Goal: Transaction & Acquisition: Purchase product/service

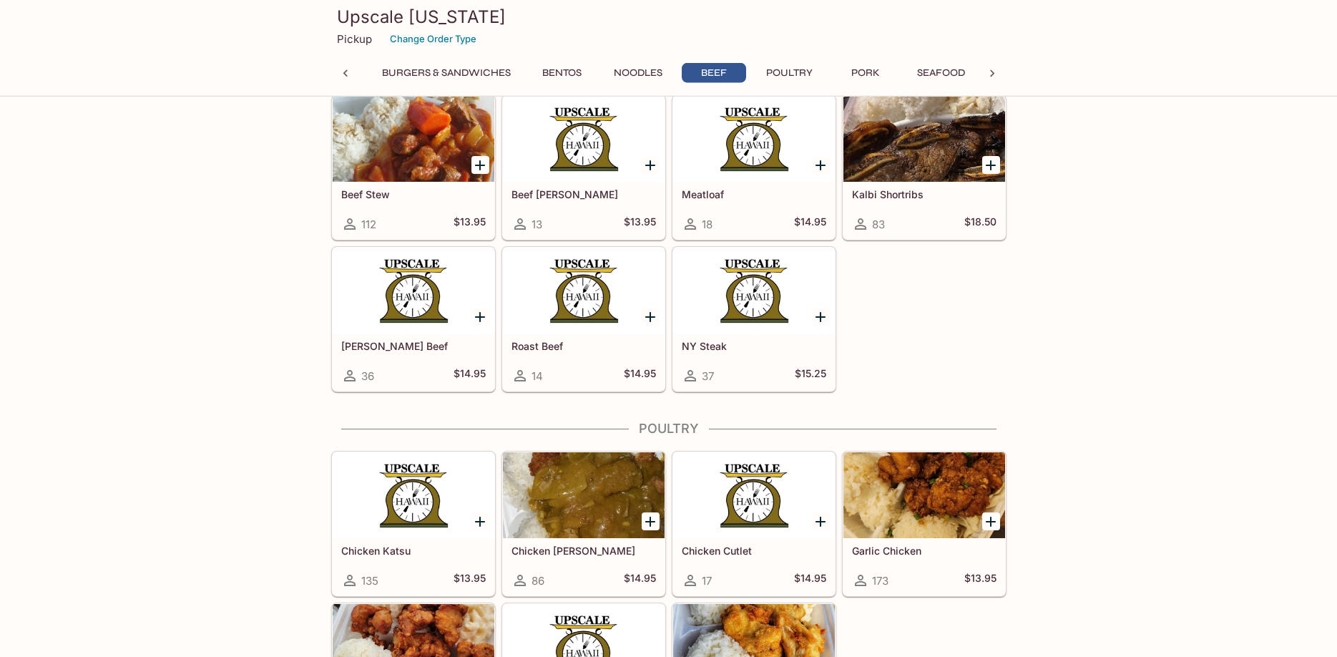
scroll to position [3963, 0]
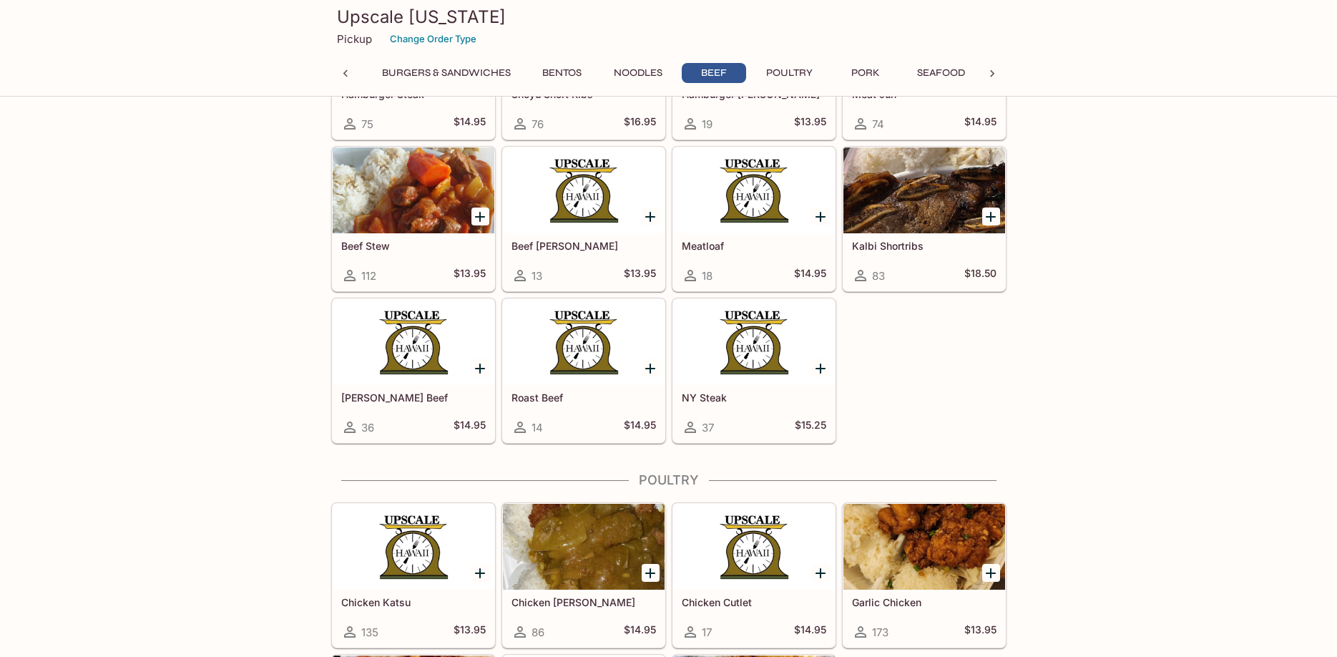
click at [987, 394] on div "Hamburger Steak 75 $14.95 Shoyu Short Ribs 76 $16.95 Hamburger [PERSON_NAME] 19…" at bounding box center [666, 216] width 681 height 455
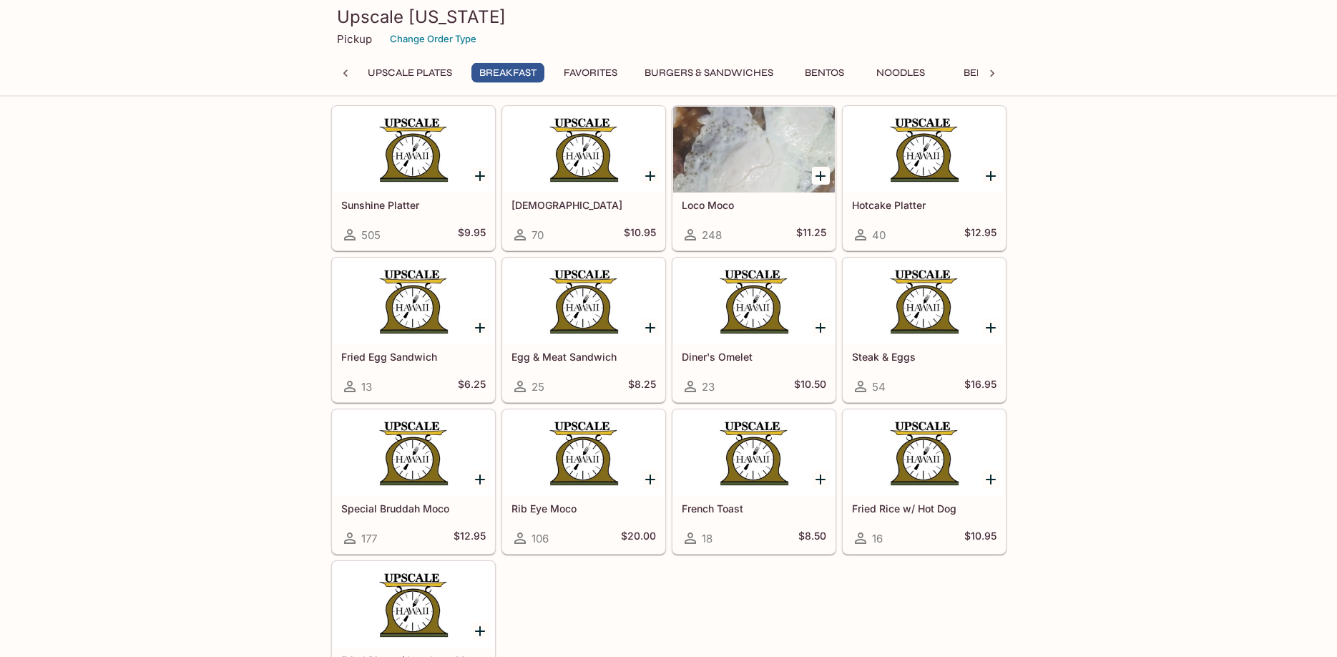
scroll to position [946, 0]
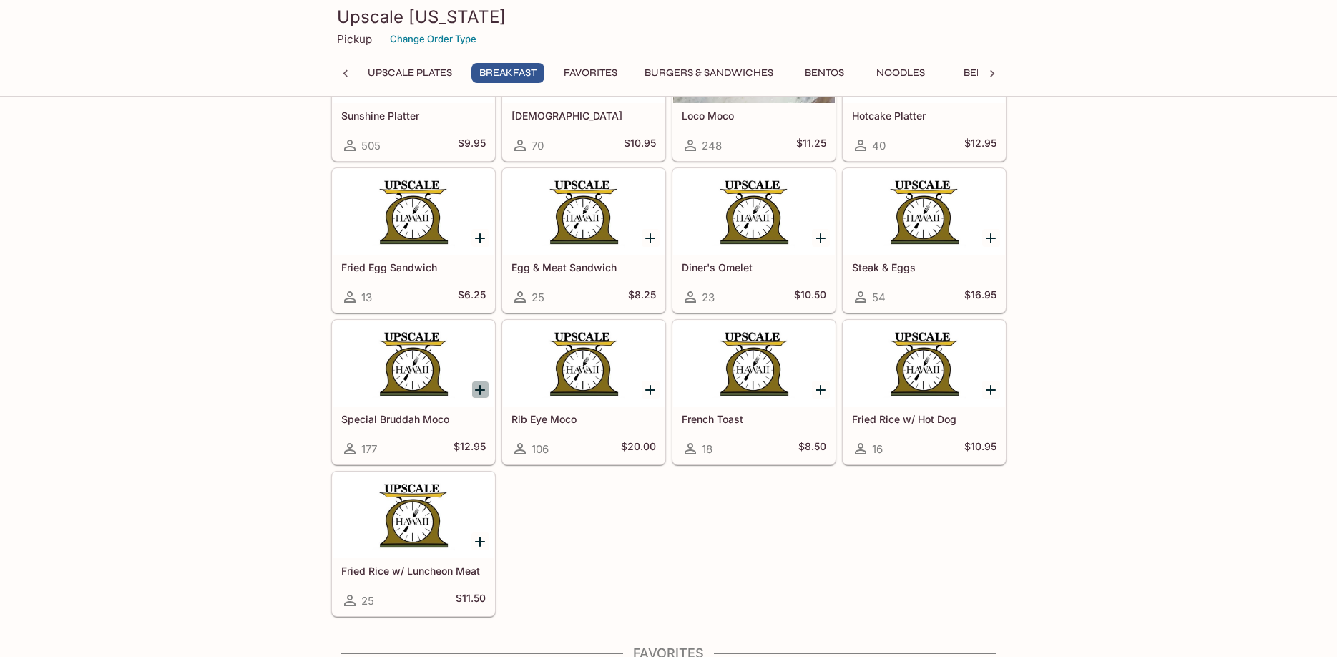
drag, startPoint x: 480, startPoint y: 386, endPoint x: 467, endPoint y: 404, distance: 22.0
click at [480, 387] on icon "Add Special Bruddah Moco" at bounding box center [480, 390] width 10 height 10
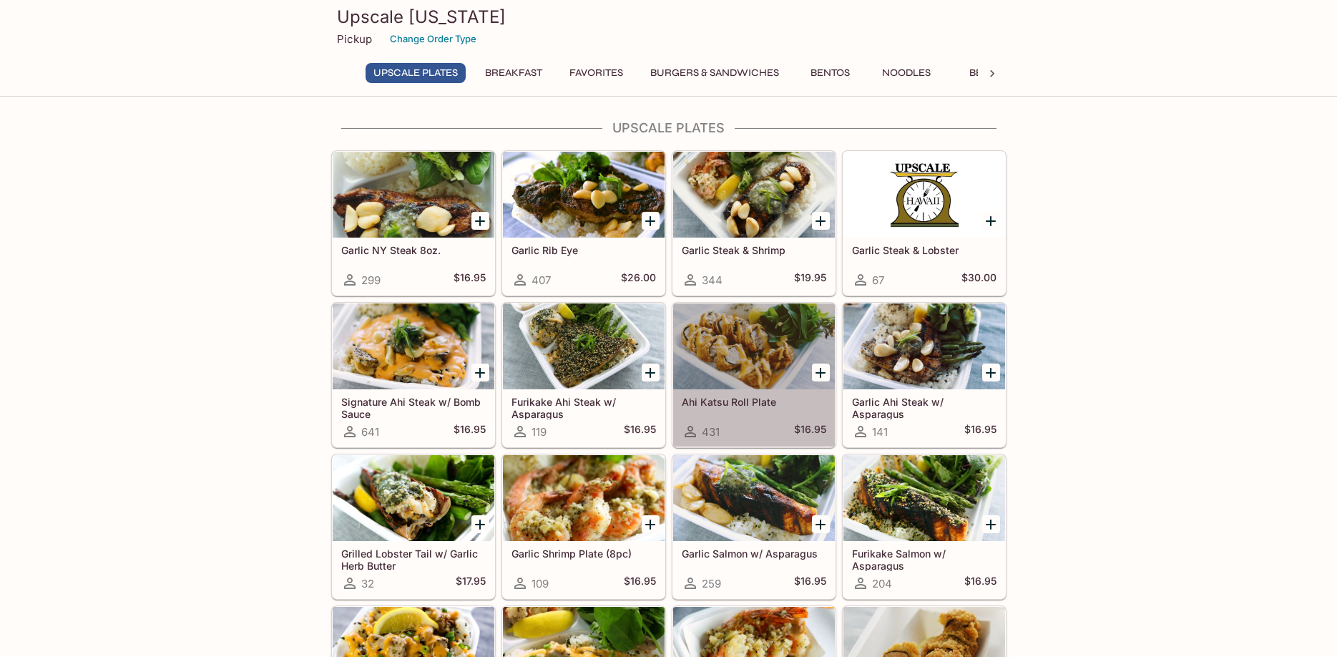
click at [713, 389] on div at bounding box center [754, 346] width 162 height 86
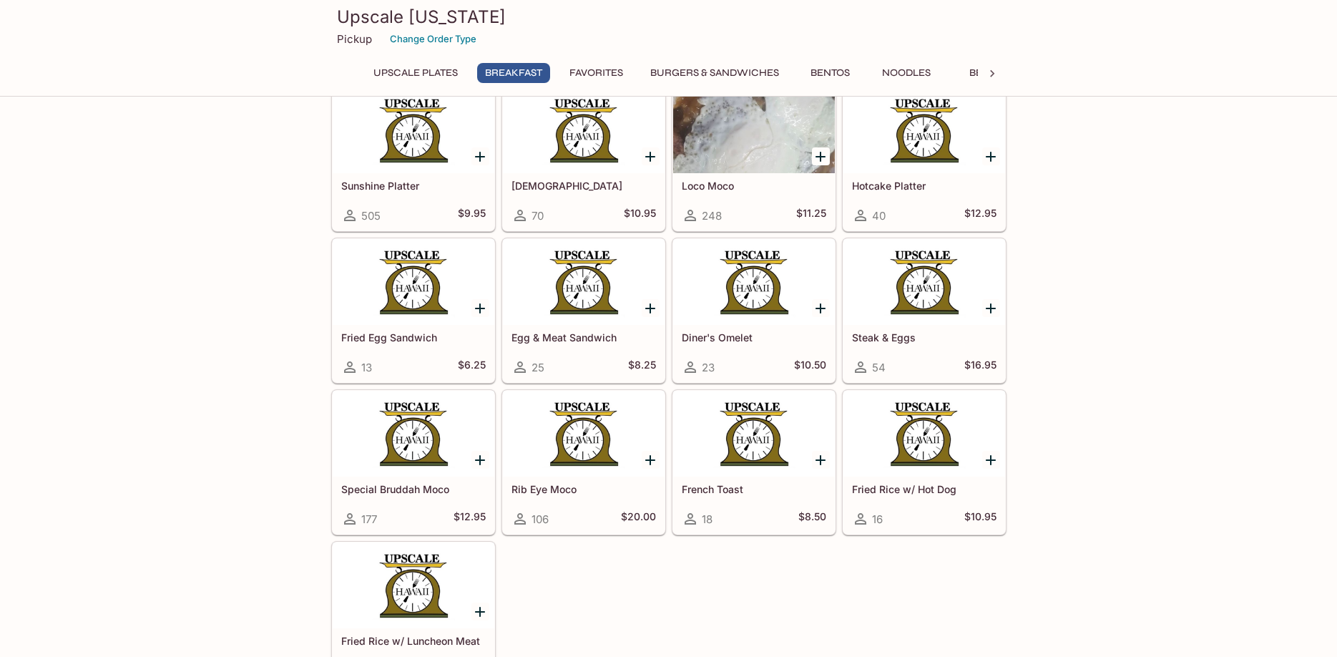
scroll to position [1362, 0]
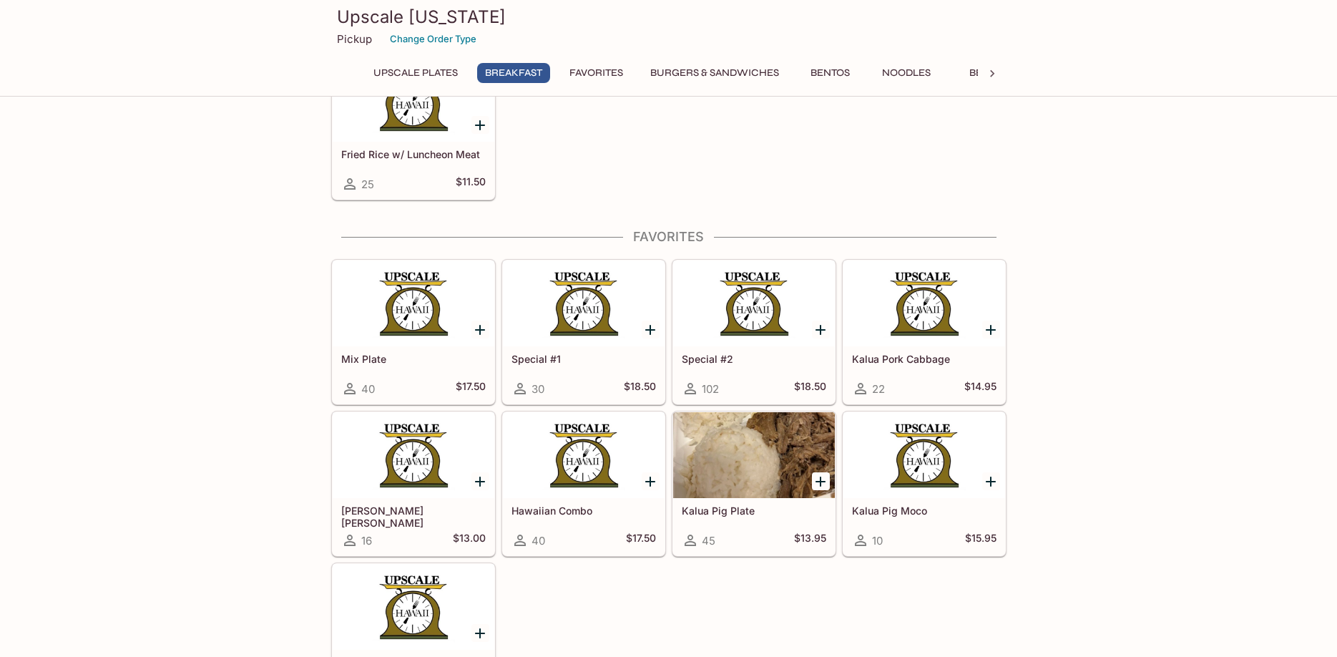
click at [595, 65] on button "Favorites" at bounding box center [596, 73] width 69 height 20
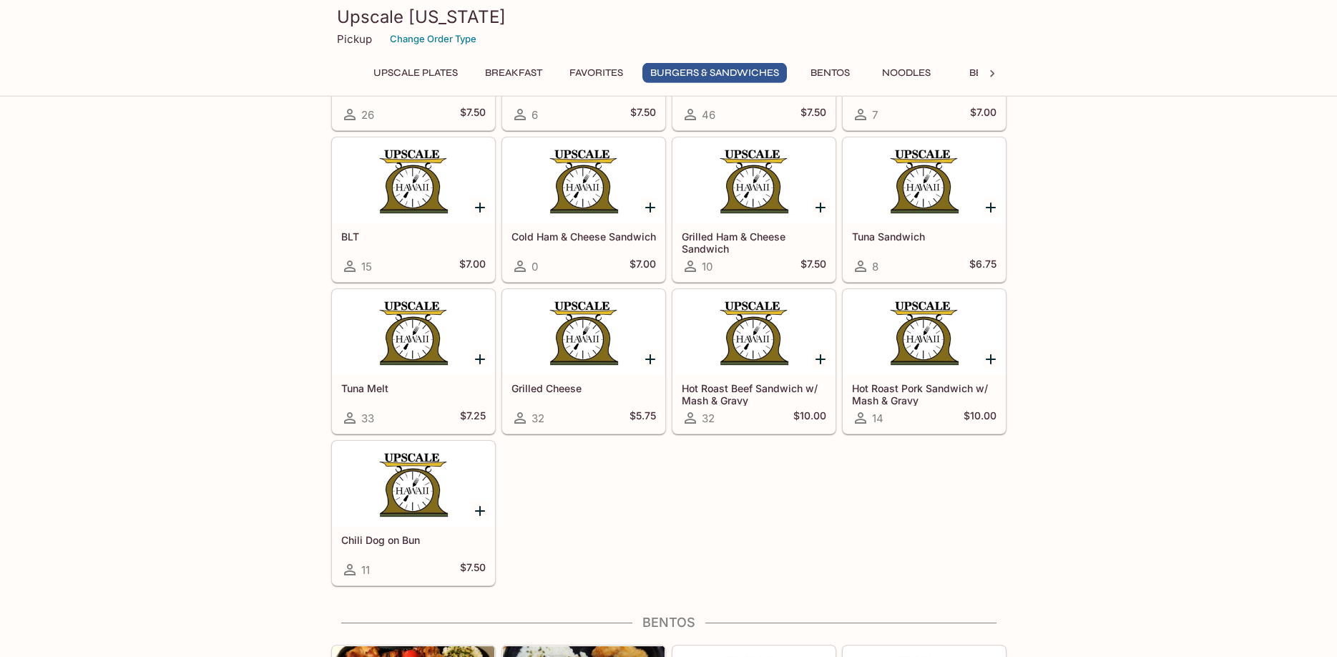
scroll to position [2443, 0]
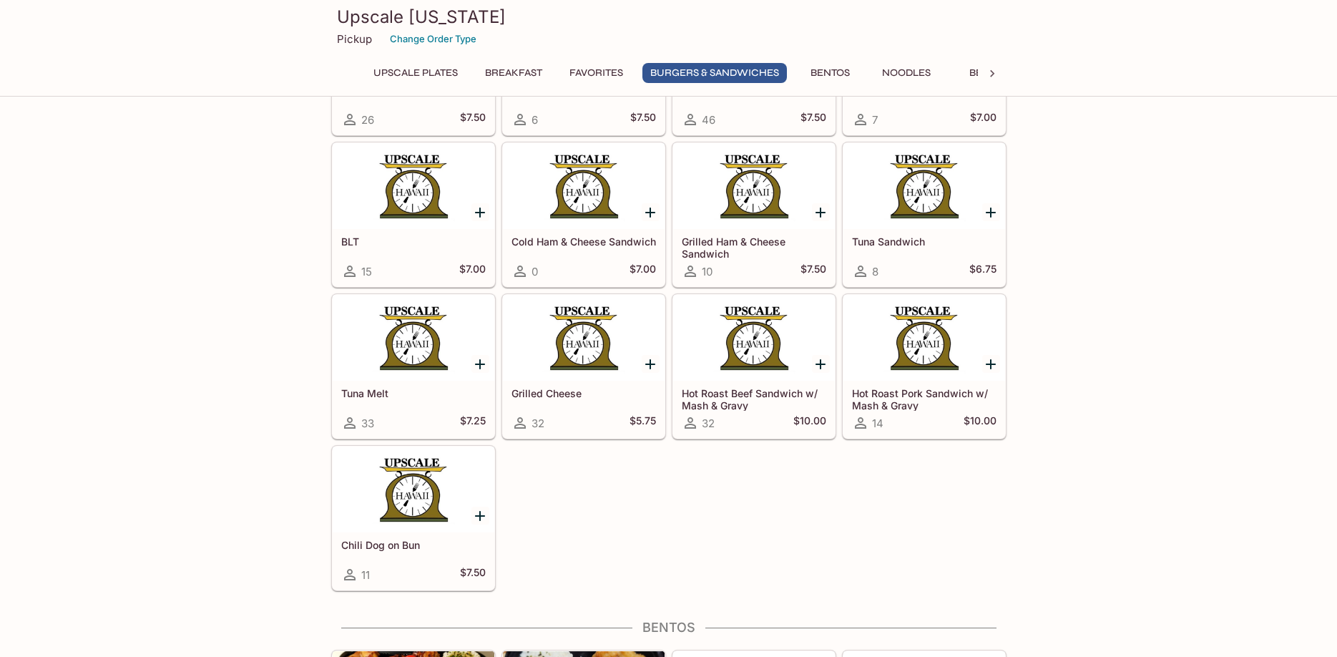
click at [1068, 337] on div "UPSCALE Plates Garlic NY Steak 8oz. 299 $16.95 Garlic Rib Eye 407 $26.00 Garlic…" at bounding box center [668, 559] width 1337 height 5765
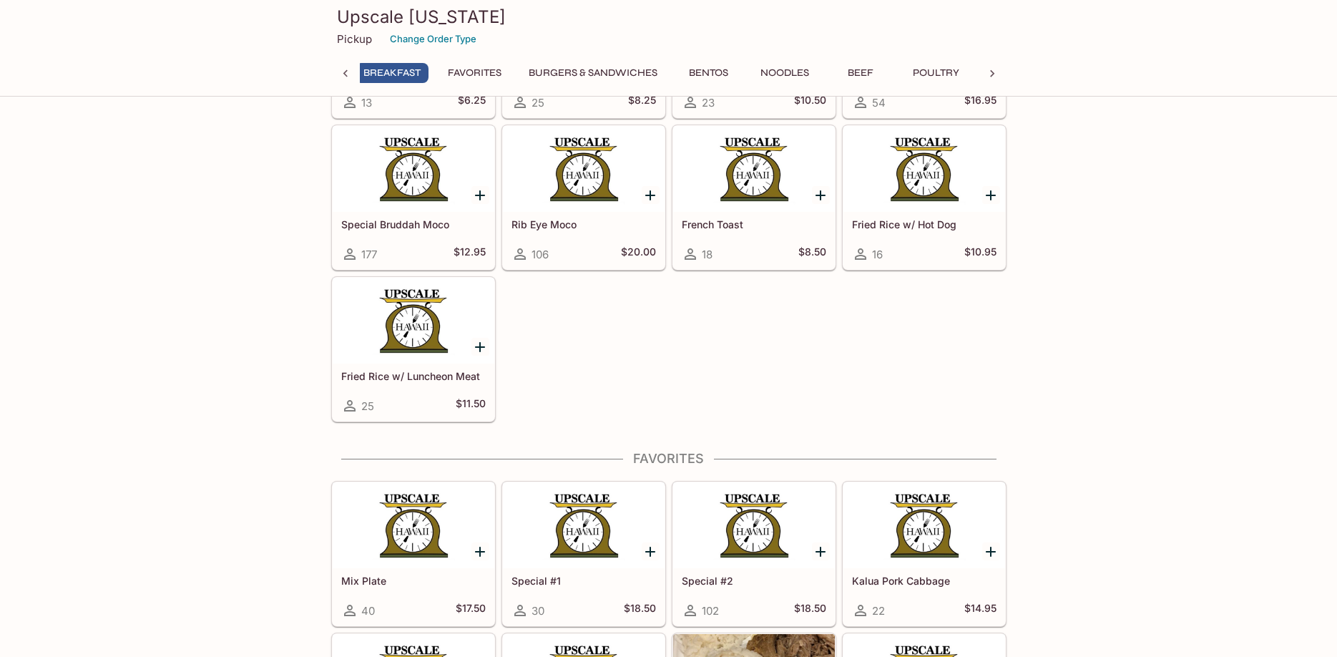
scroll to position [0, 119]
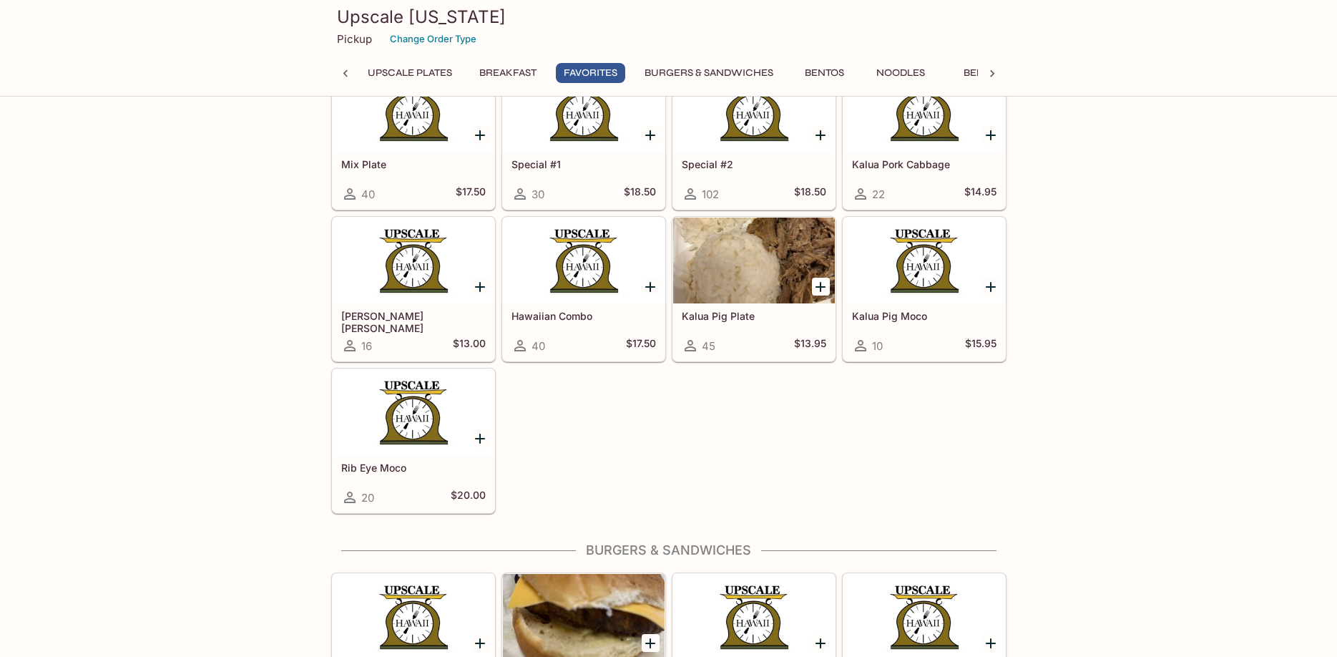
click at [406, 135] on div at bounding box center [414, 109] width 162 height 86
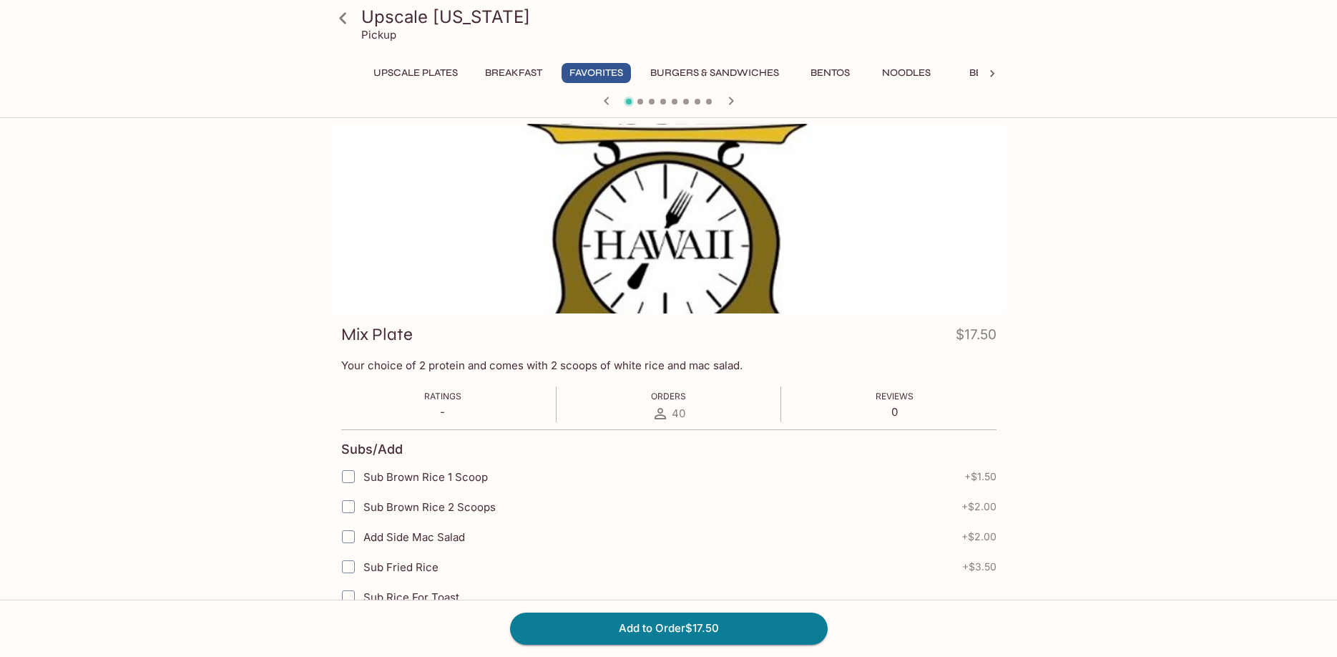
click at [492, 372] on div "Mix Plate $17.50 Your choice of 2 protein and comes with 2 scoops of white rice…" at bounding box center [669, 562] width 676 height 499
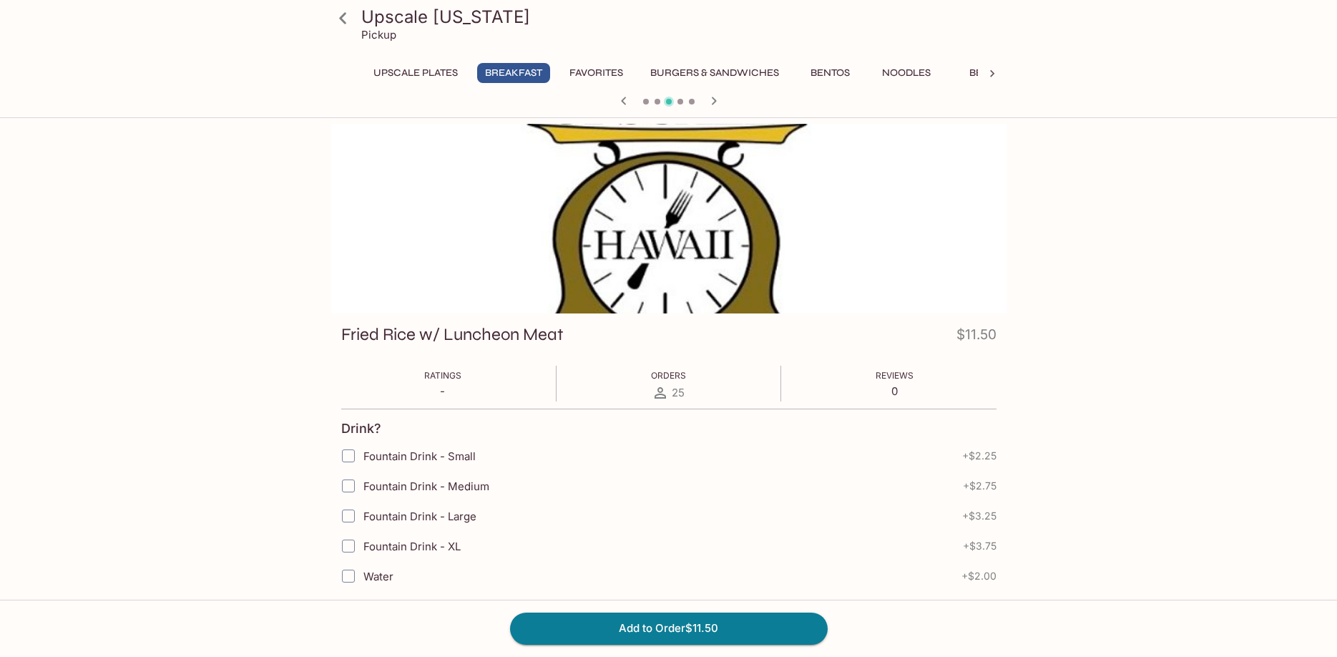
click at [600, 74] on button "Favorites" at bounding box center [596, 73] width 69 height 20
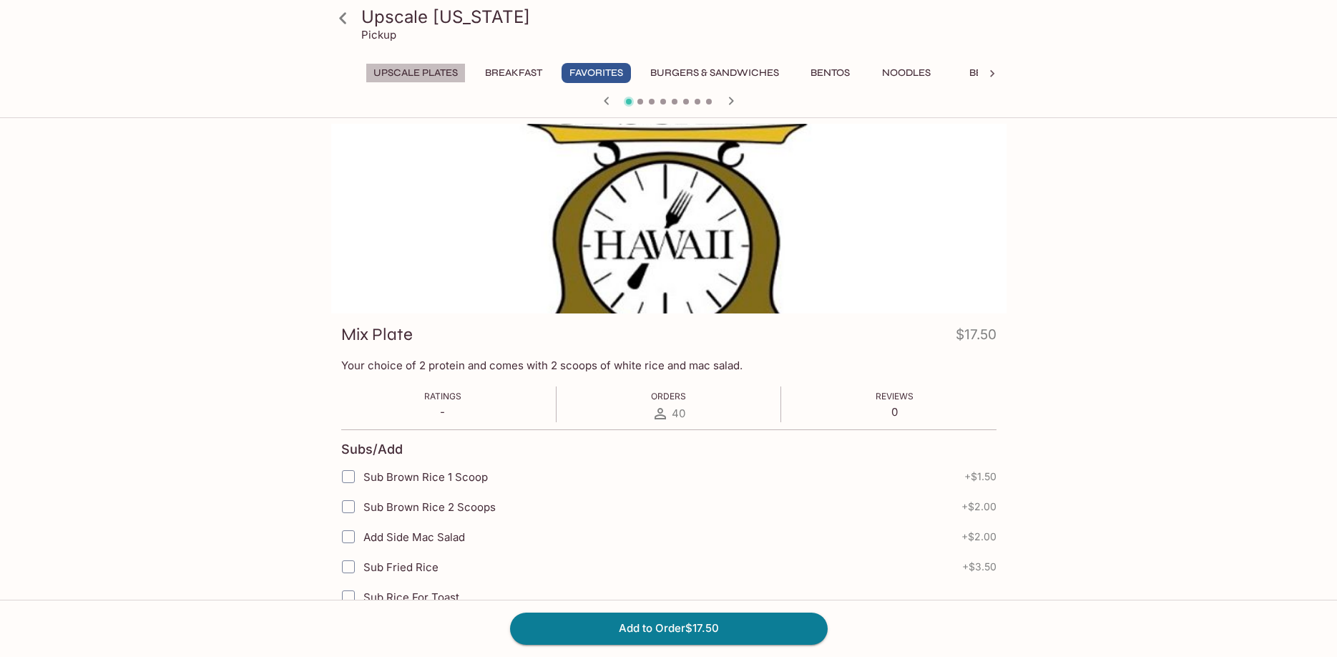
click at [439, 73] on button "UPSCALE Plates" at bounding box center [416, 73] width 100 height 20
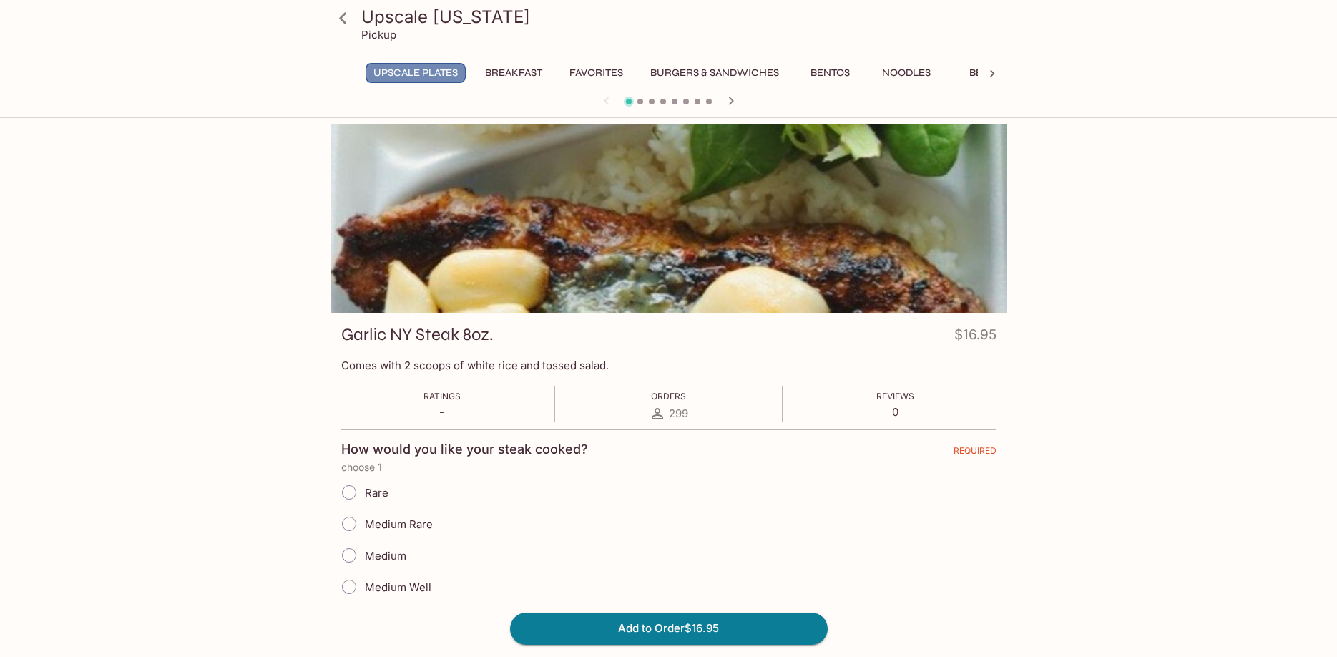
click at [406, 68] on button "UPSCALE Plates" at bounding box center [416, 73] width 100 height 20
click at [406, 69] on button "UPSCALE Plates" at bounding box center [416, 73] width 100 height 20
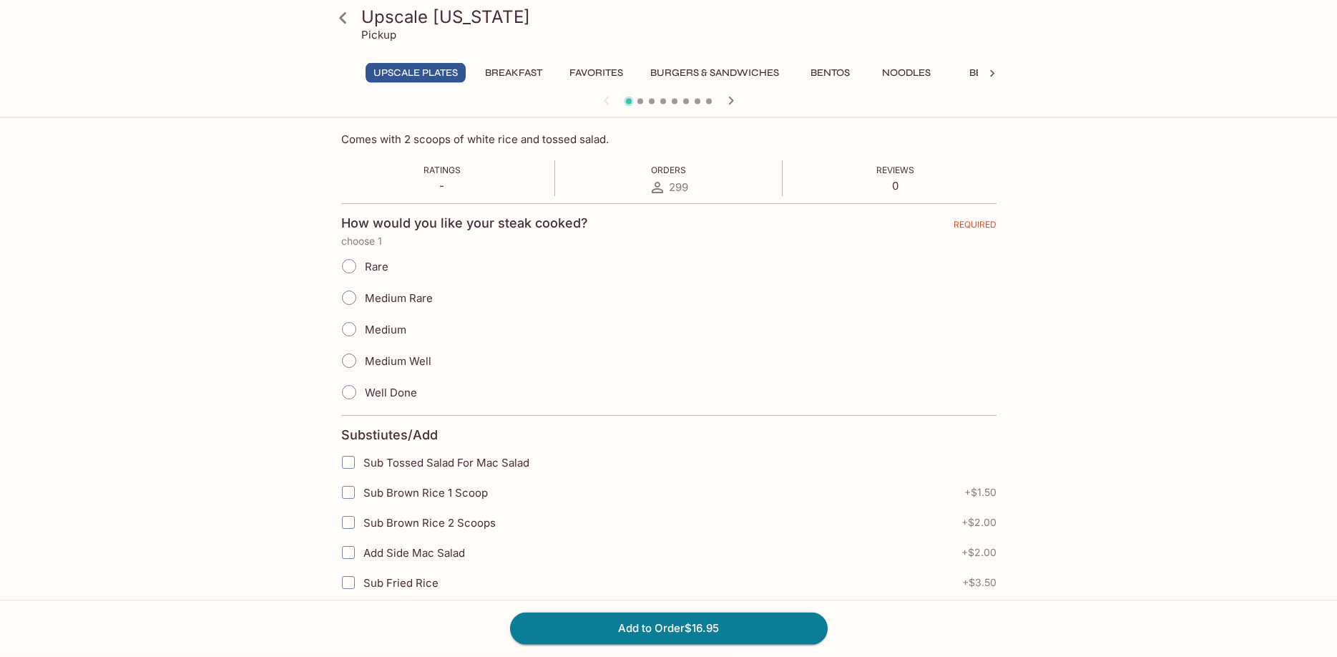
scroll to position [97, 0]
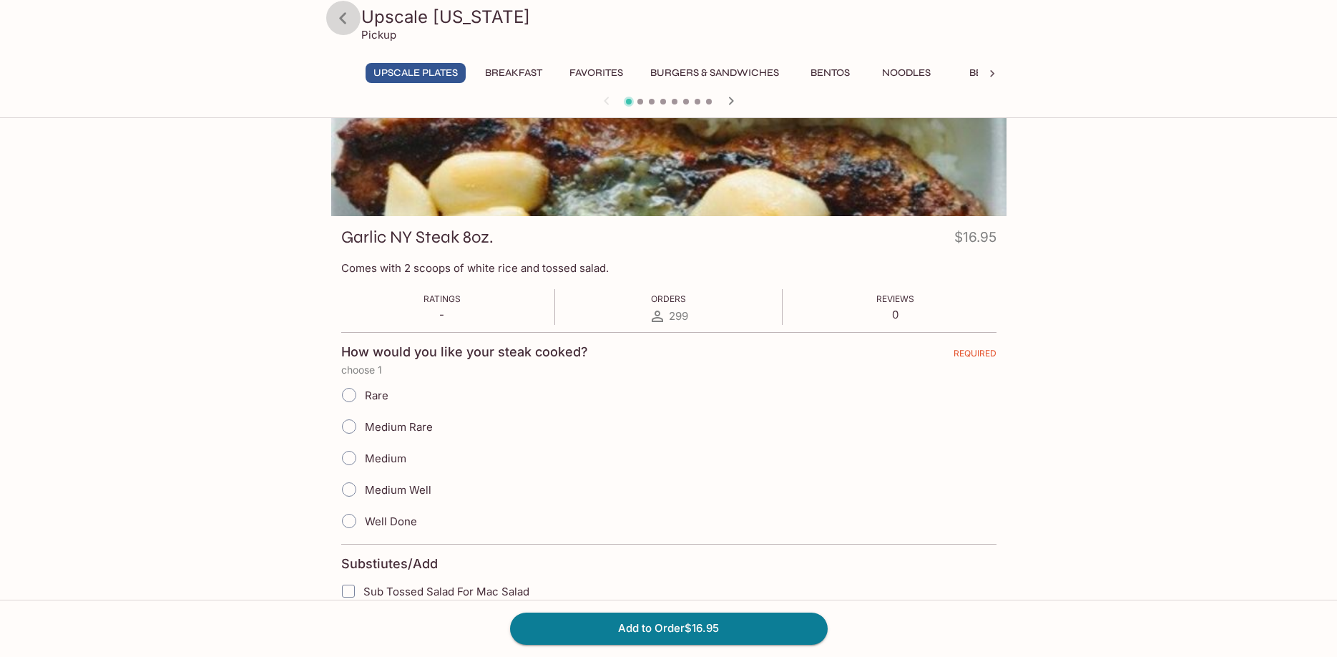
click at [338, 16] on icon at bounding box center [343, 18] width 25 height 25
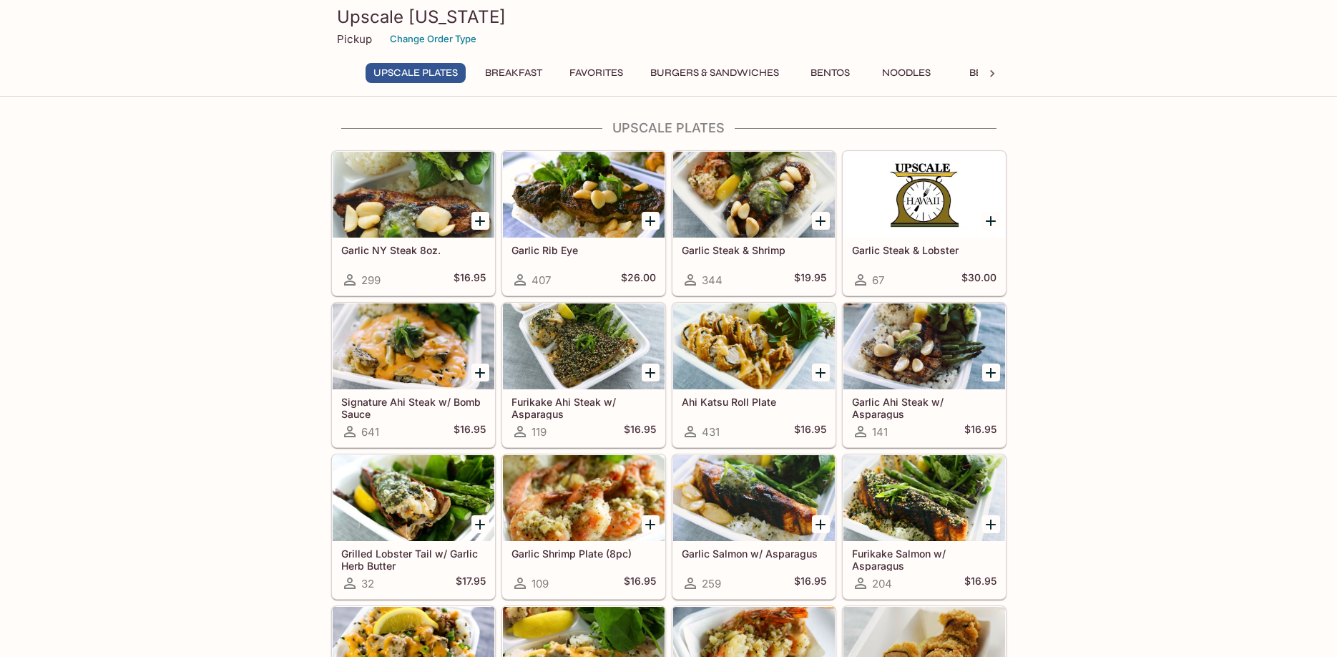
click at [763, 382] on div at bounding box center [754, 346] width 162 height 86
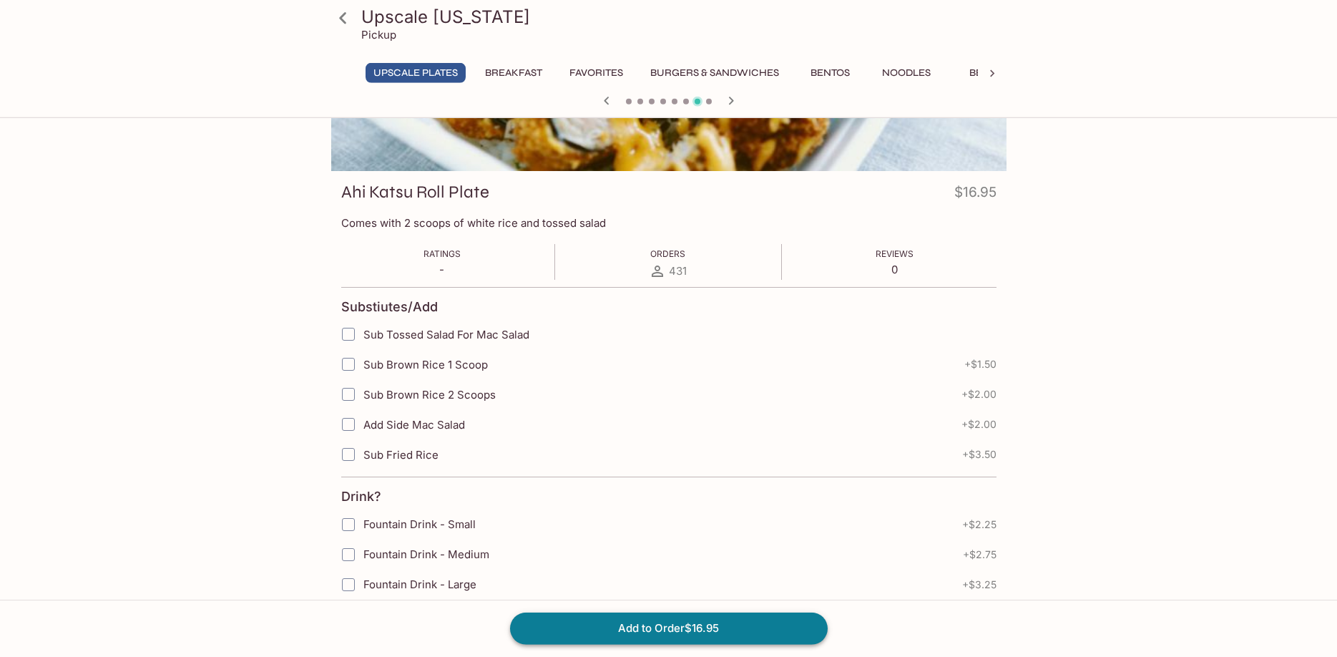
scroll to position [195, 0]
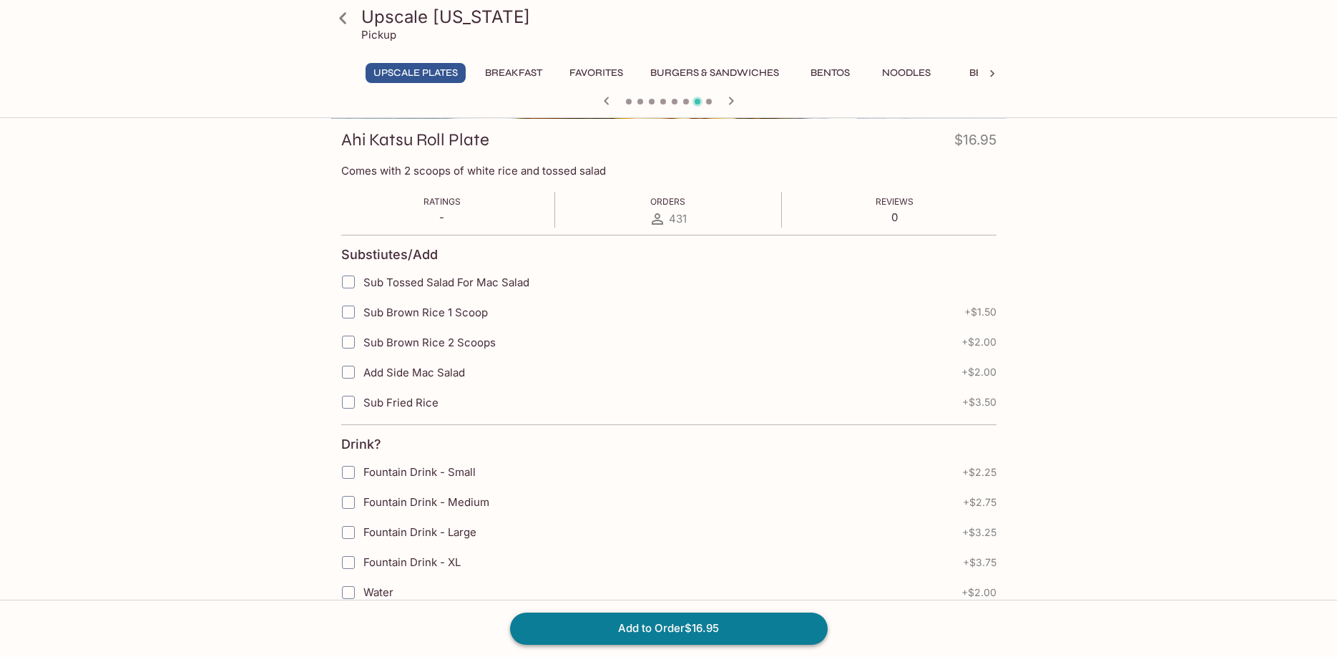
click at [798, 635] on button "Add to Order $16.95" at bounding box center [669, 628] width 318 height 31
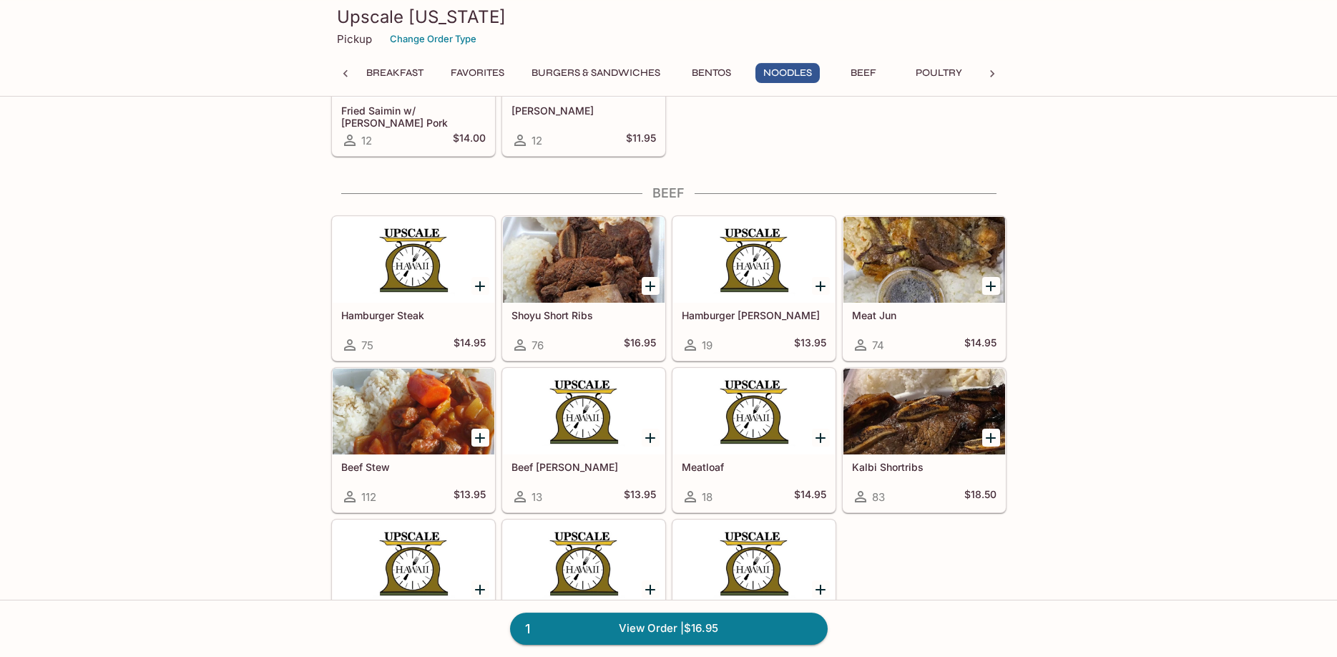
scroll to position [3742, 0]
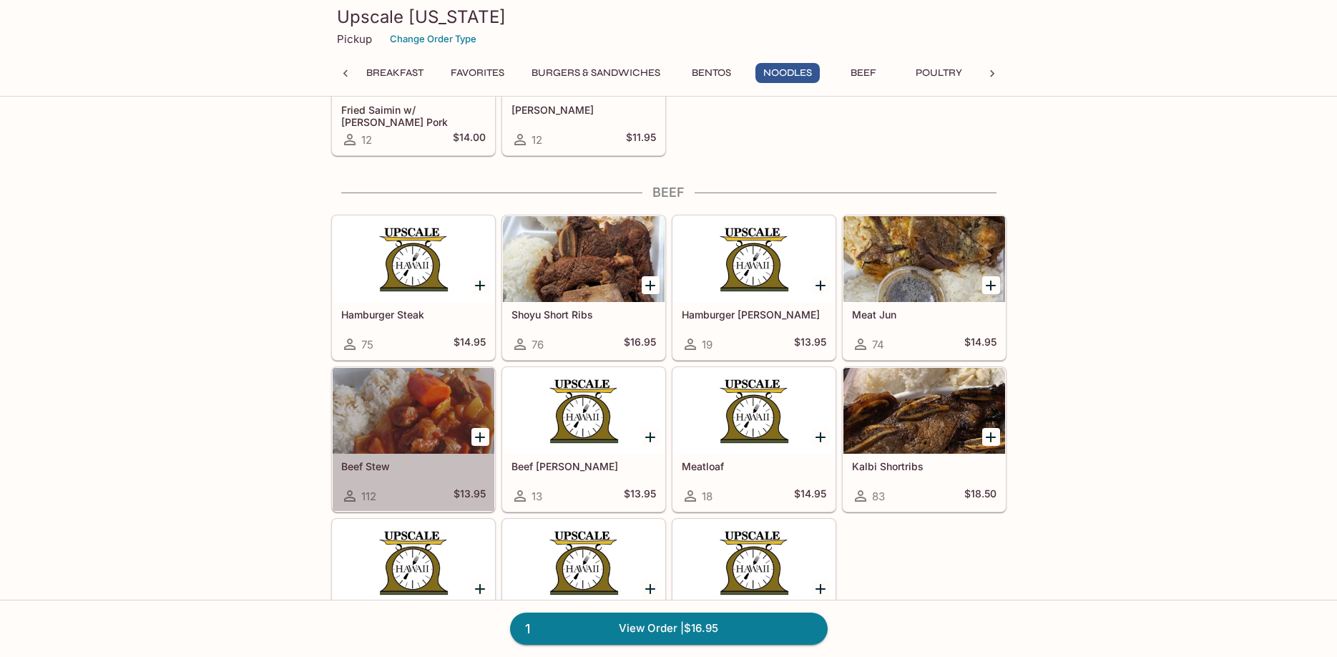
click at [442, 422] on div at bounding box center [414, 411] width 162 height 86
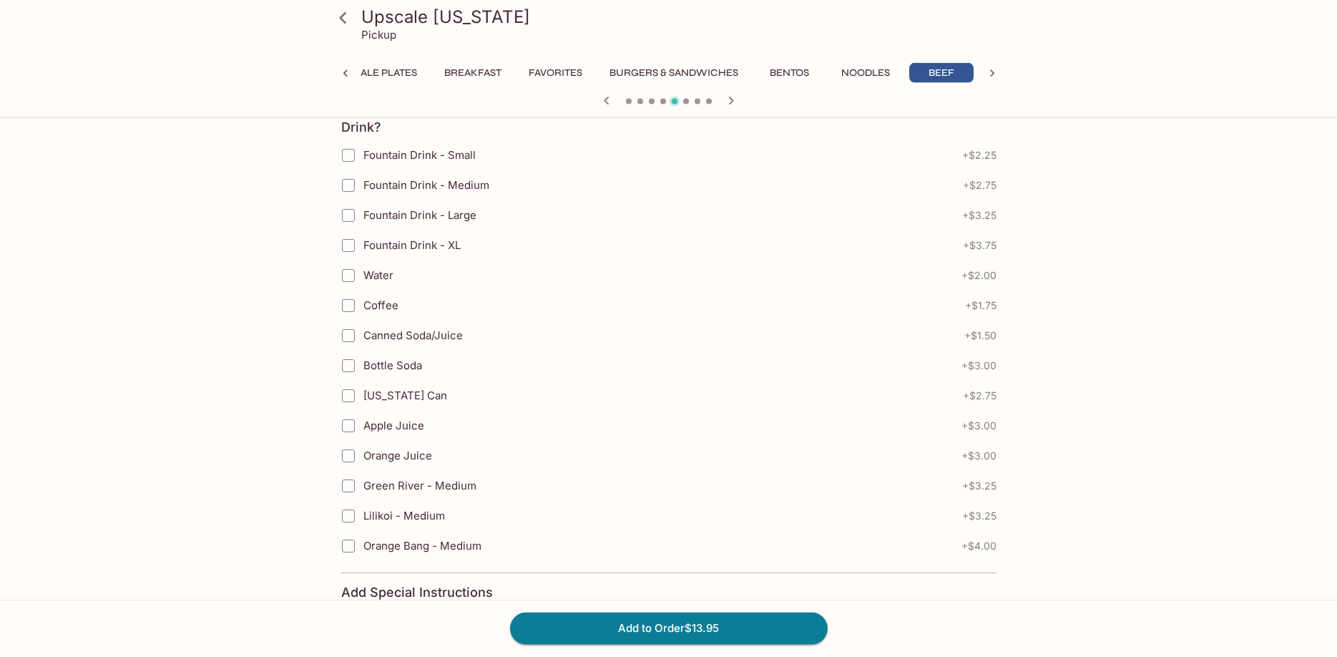
scroll to position [478, 0]
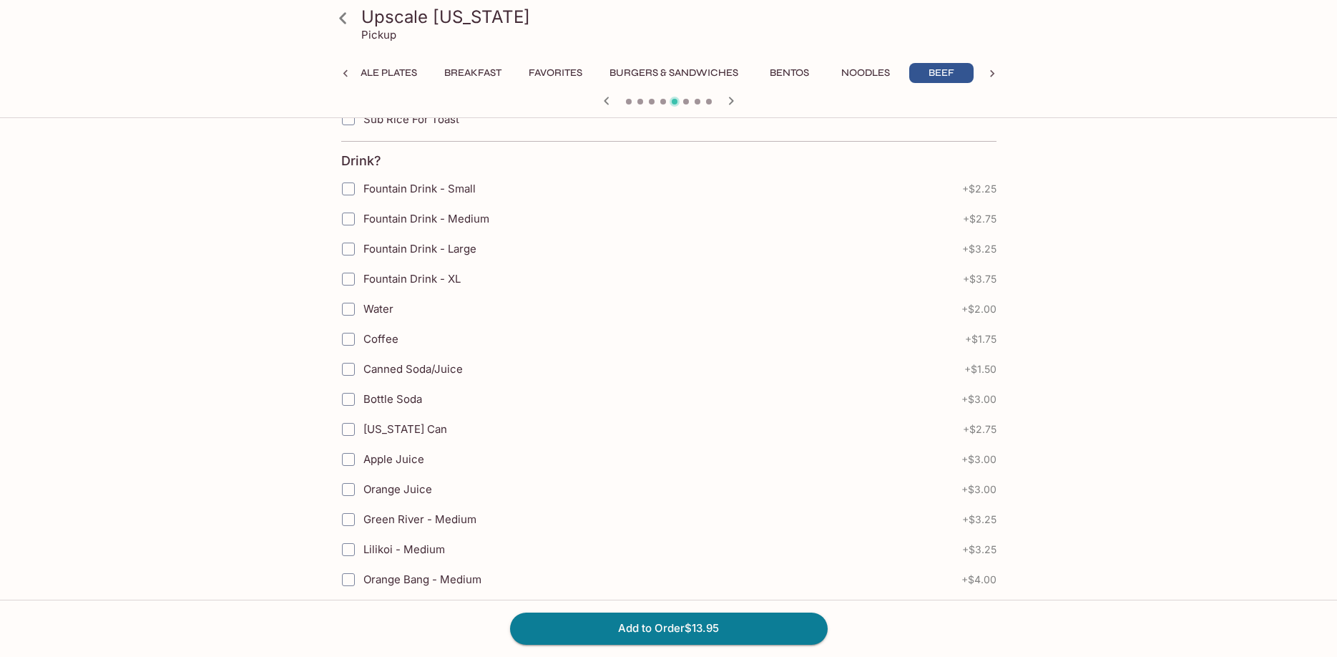
click at [356, 246] on input "Fountain Drink - Large" at bounding box center [348, 249] width 29 height 29
checkbox input "true"
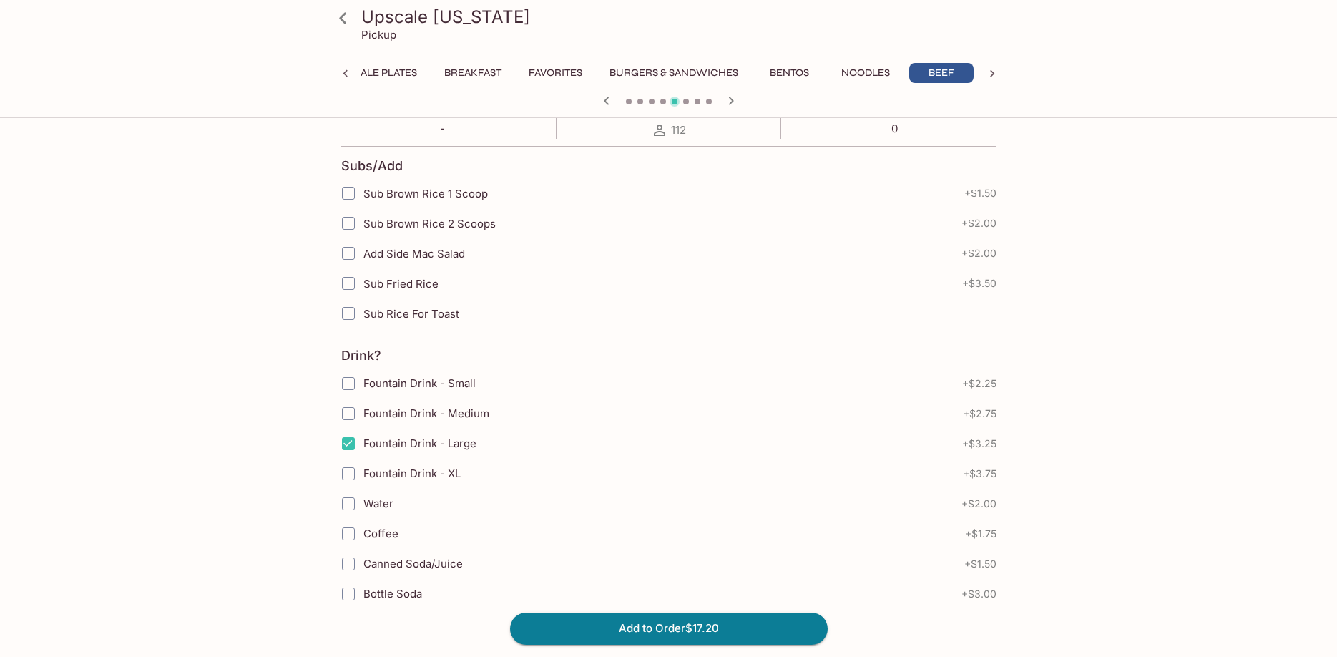
click at [755, 646] on div "Add to Order $17.20" at bounding box center [668, 628] width 1337 height 57
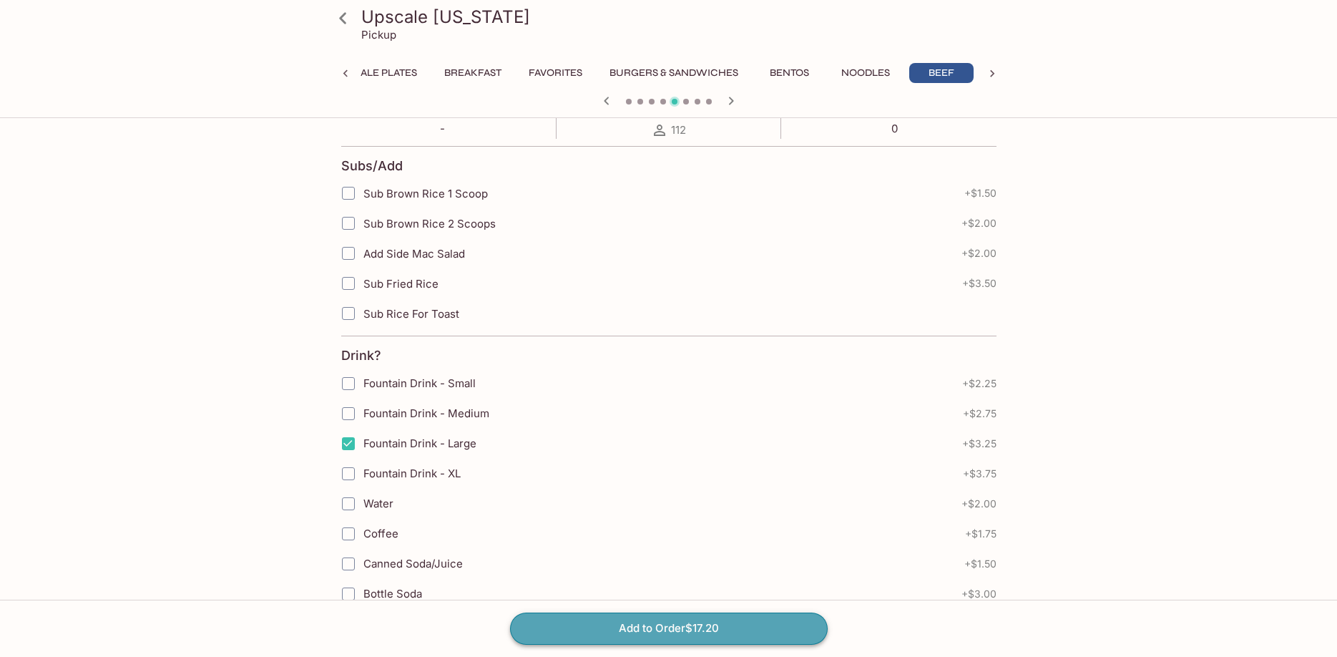
click at [759, 630] on button "Add to Order $17.20" at bounding box center [669, 628] width 318 height 31
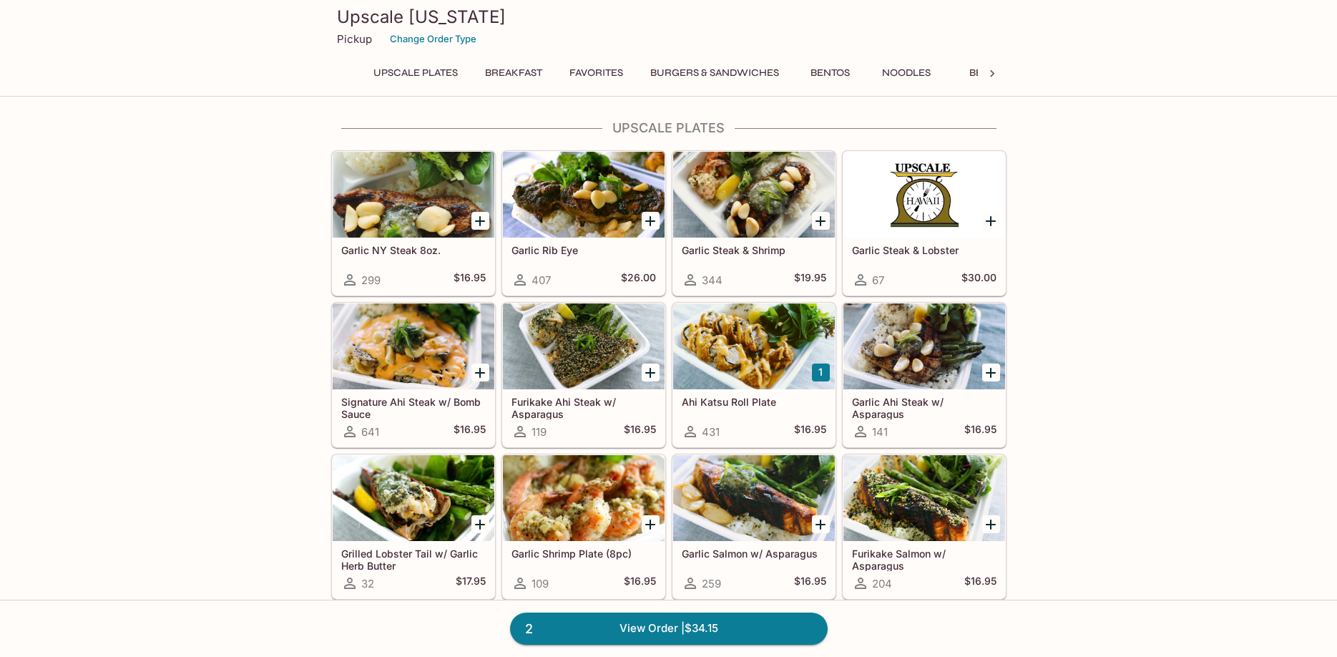
click at [990, 72] on icon at bounding box center [992, 74] width 14 height 14
click at [867, 79] on button "Bowls" at bounding box center [870, 73] width 64 height 20
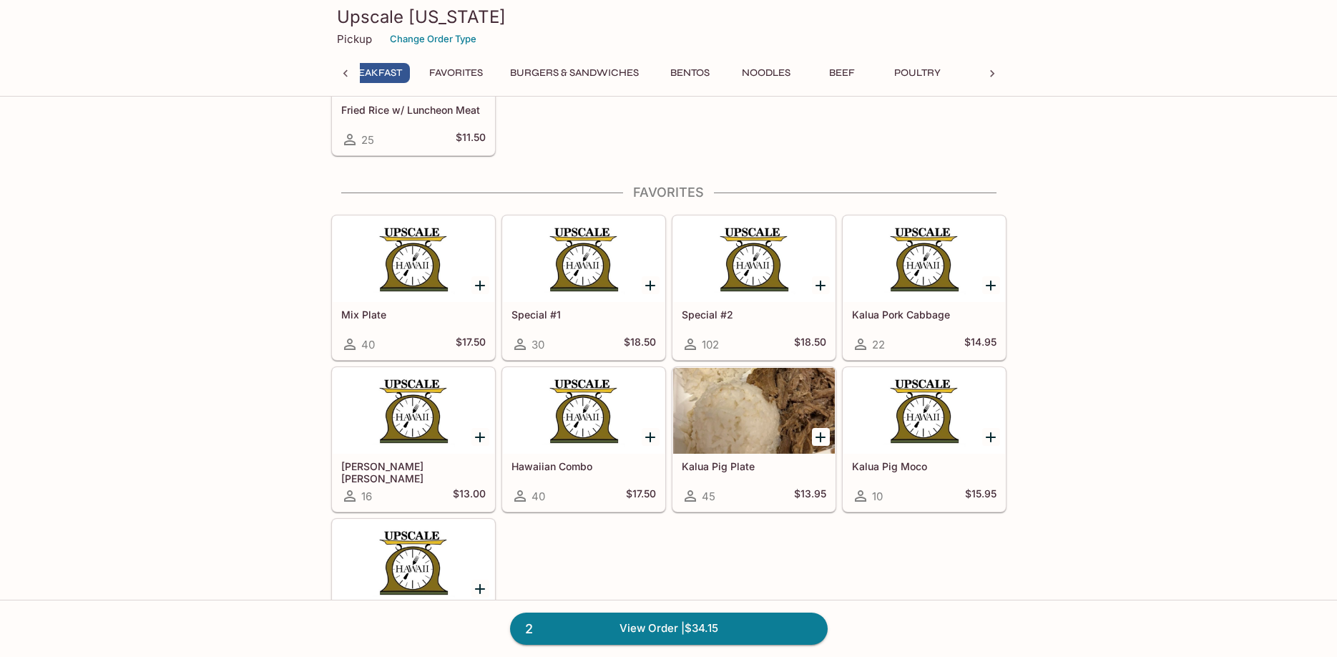
scroll to position [0, 119]
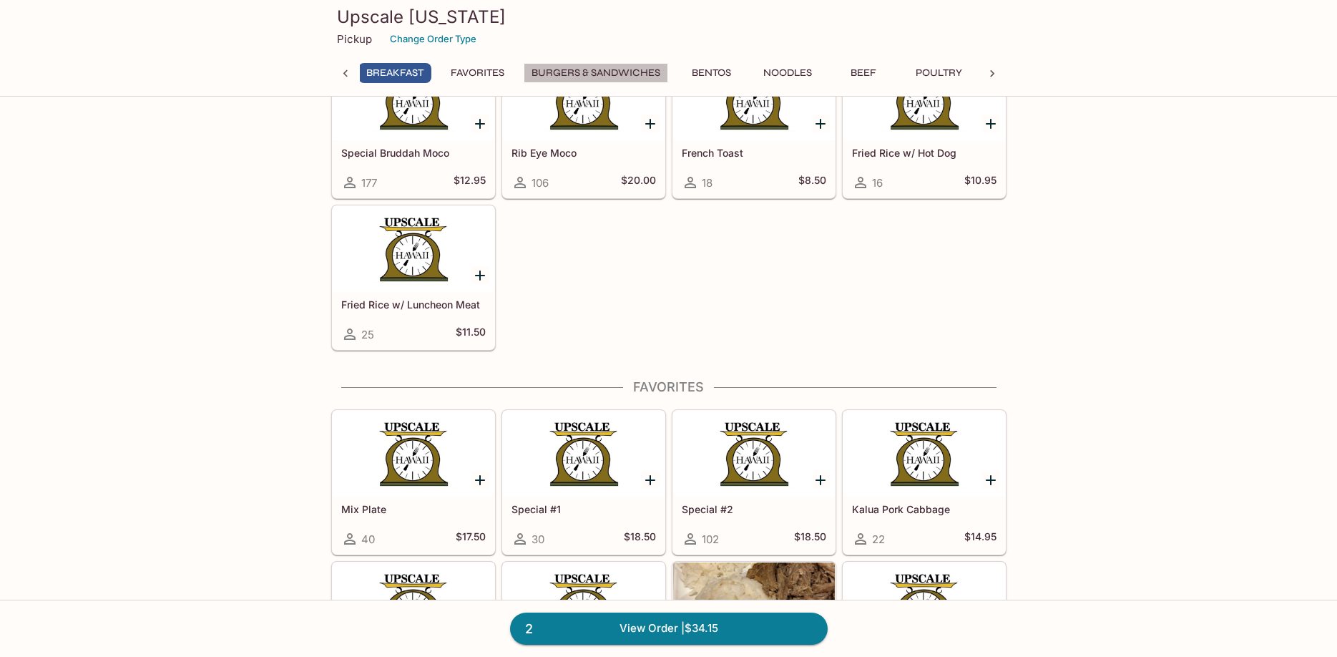
click at [642, 78] on button "Burgers & Sandwiches" at bounding box center [596, 73] width 145 height 20
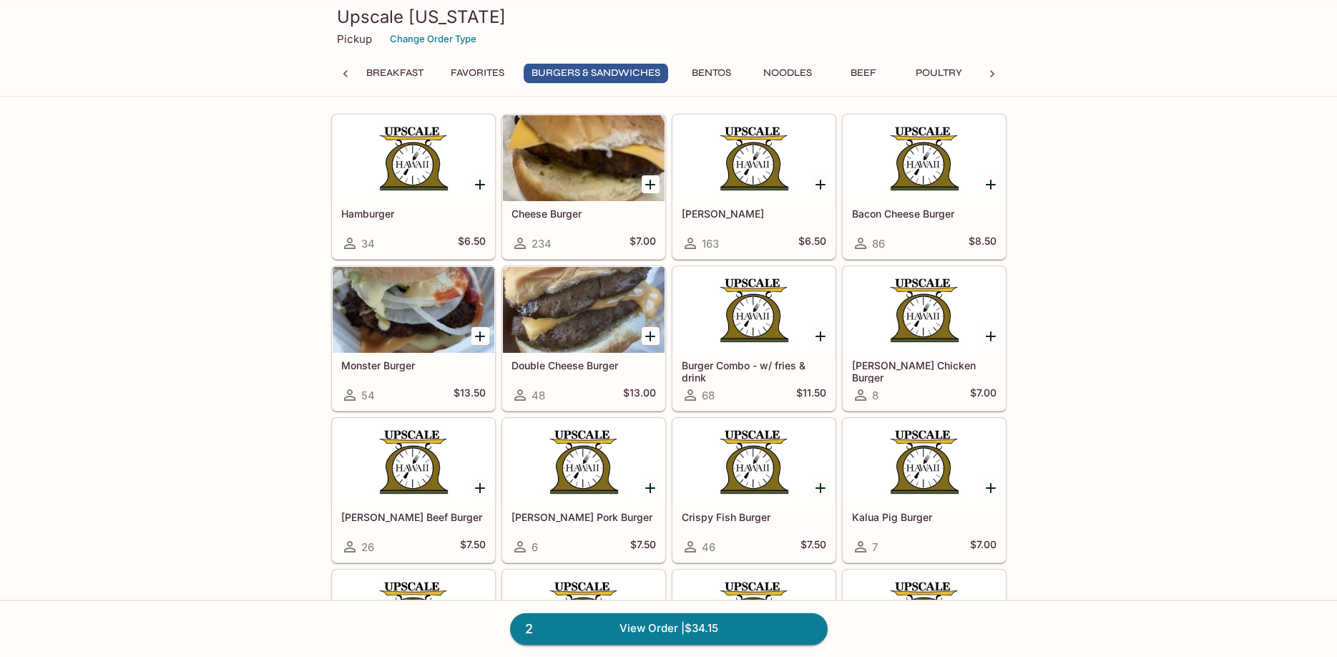
scroll to position [1978, 0]
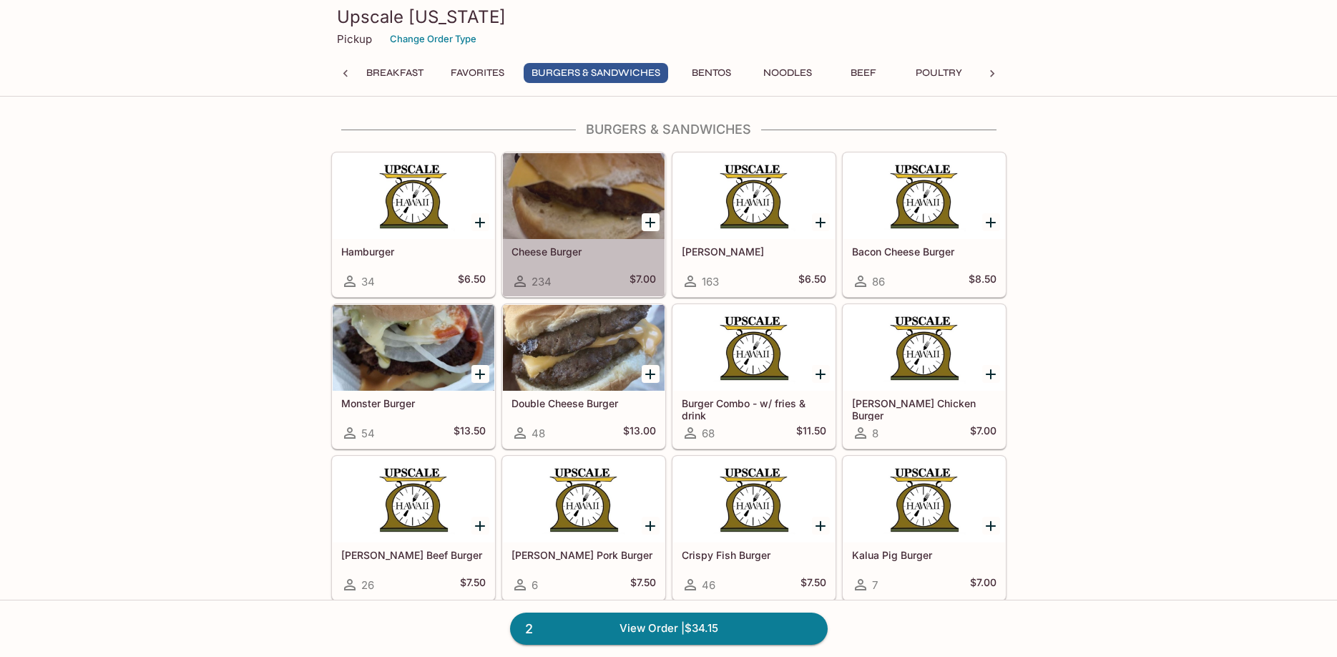
click at [595, 181] on div at bounding box center [584, 196] width 162 height 86
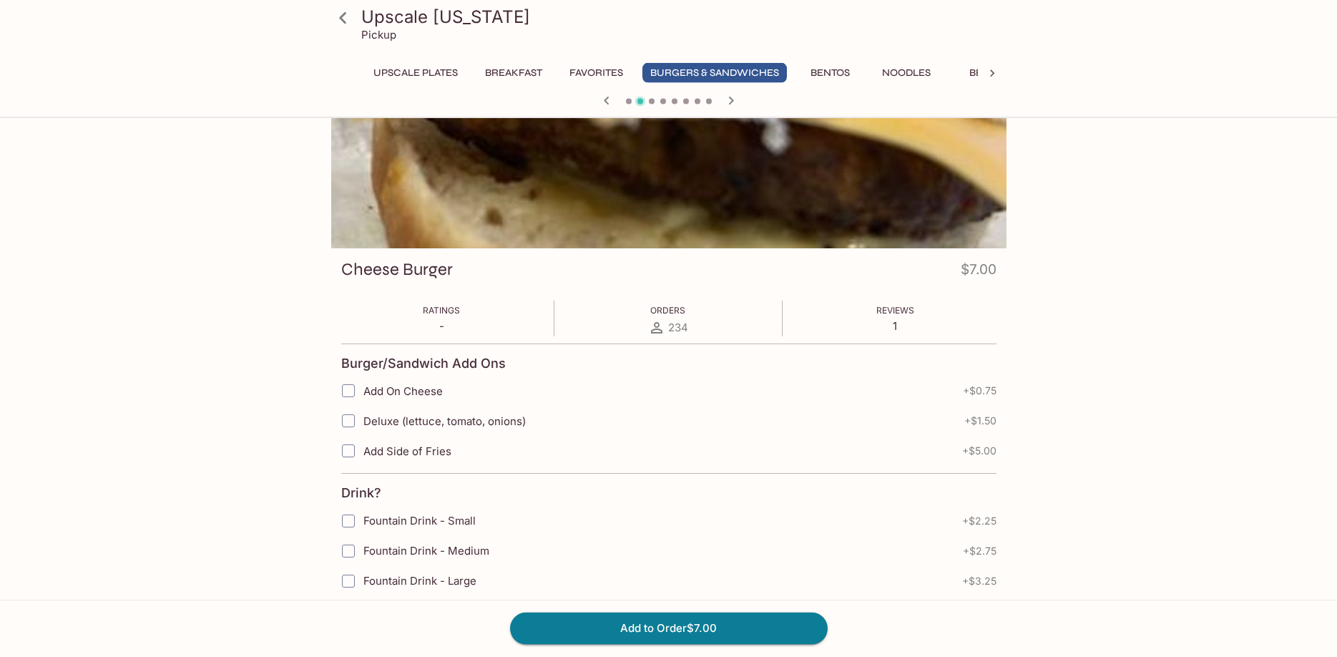
scroll to position [195, 0]
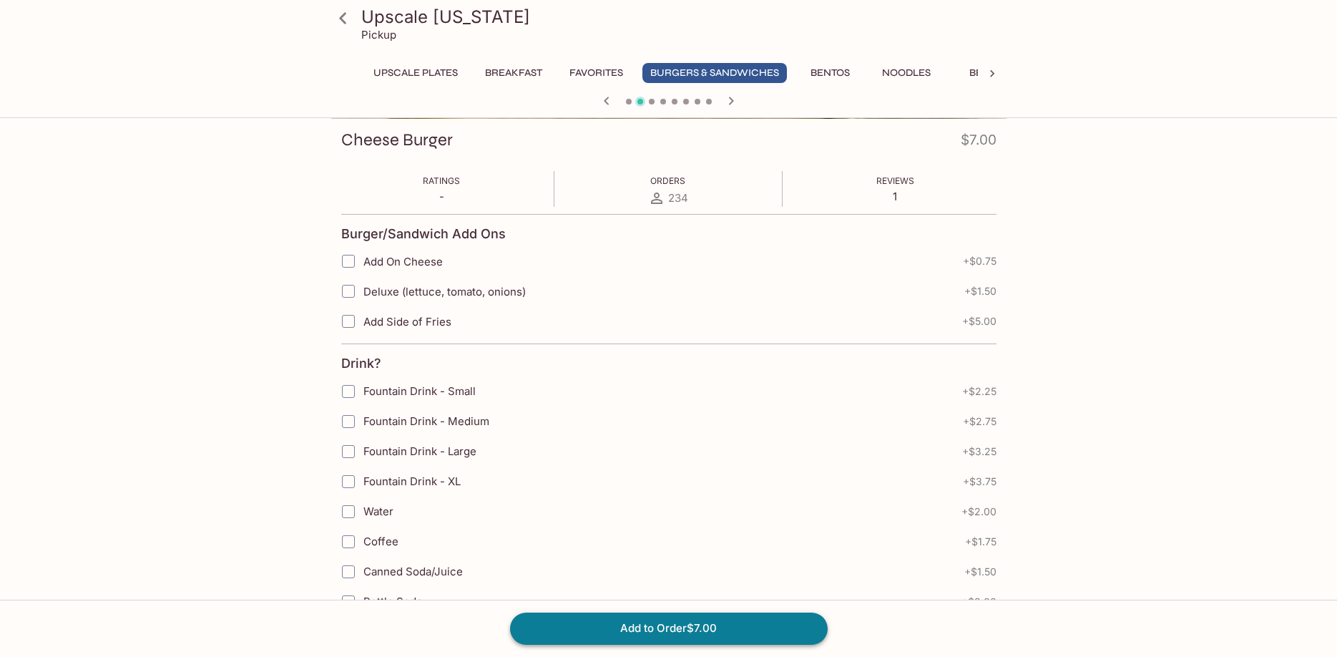
click at [598, 635] on button "Add to Order $7.00" at bounding box center [669, 628] width 318 height 31
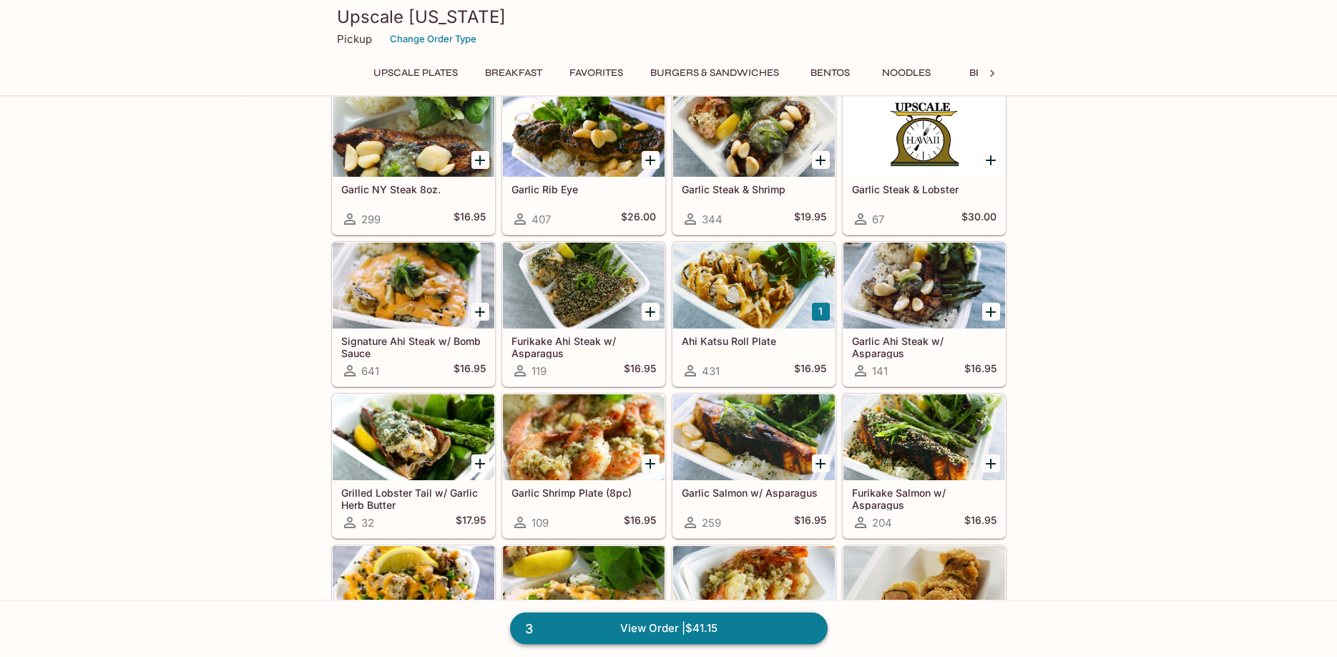
scroll to position [97, 0]
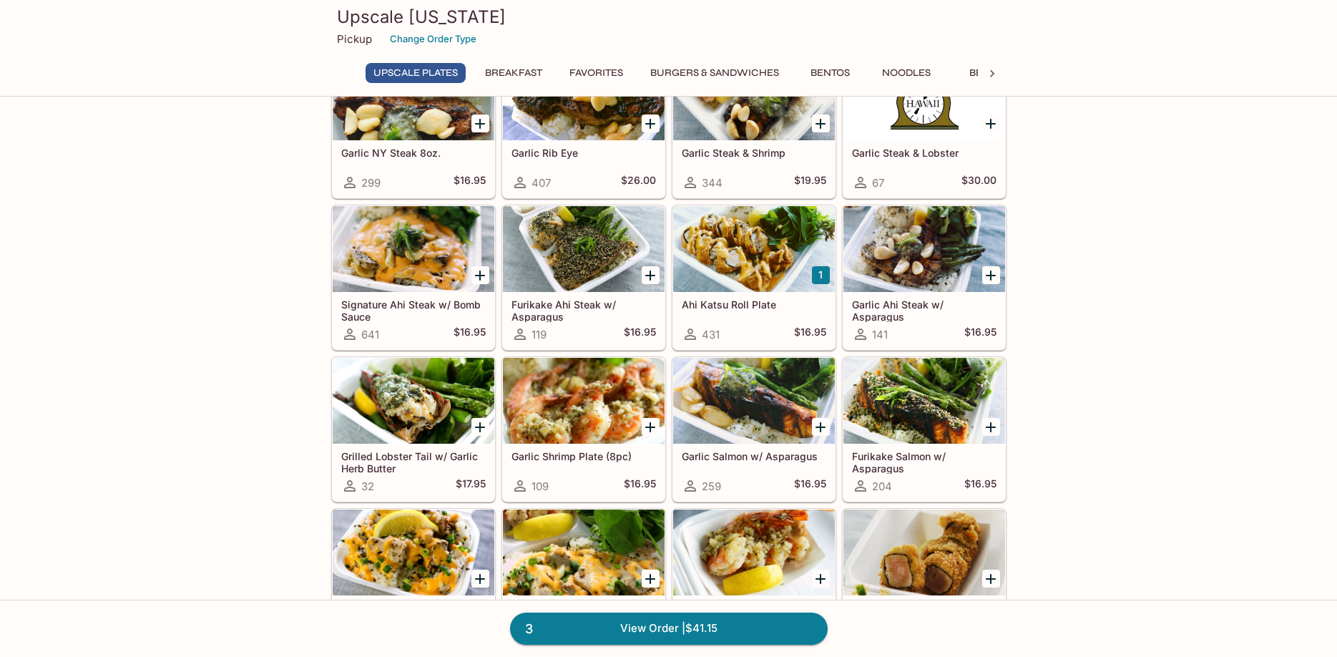
click at [810, 629] on link "3 View Order | $41.15" at bounding box center [669, 628] width 318 height 31
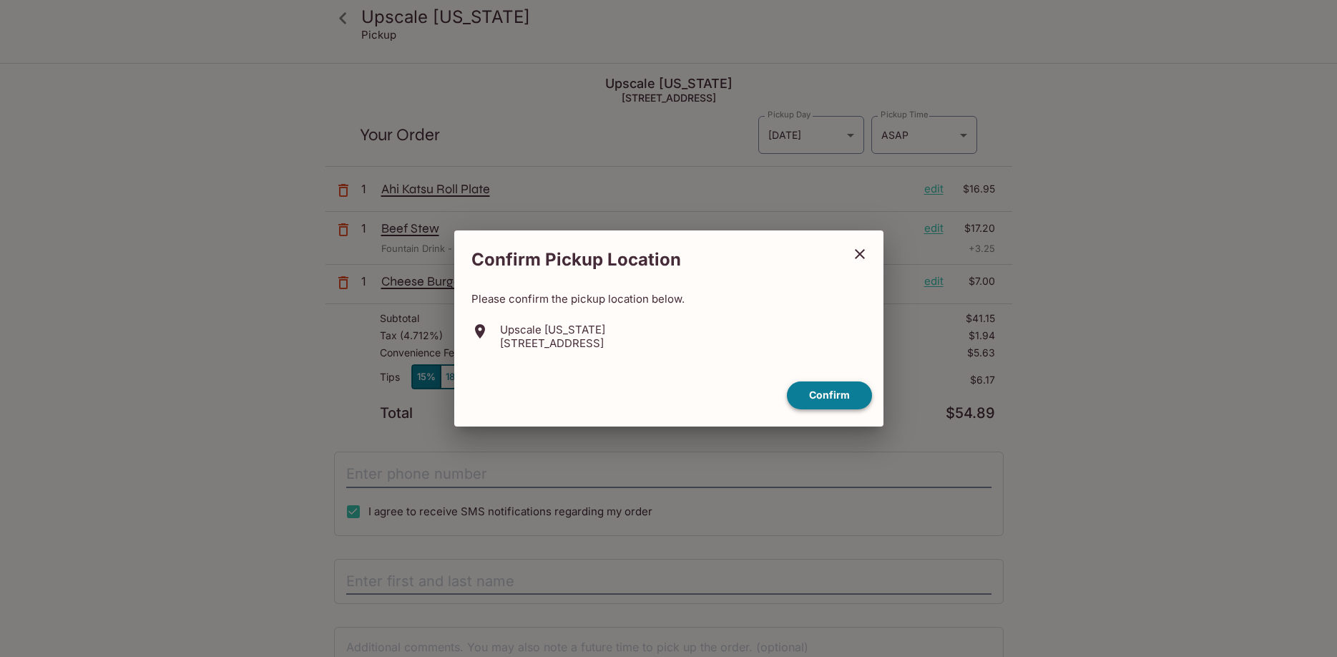
click at [839, 399] on button "Confirm" at bounding box center [829, 395] width 85 height 28
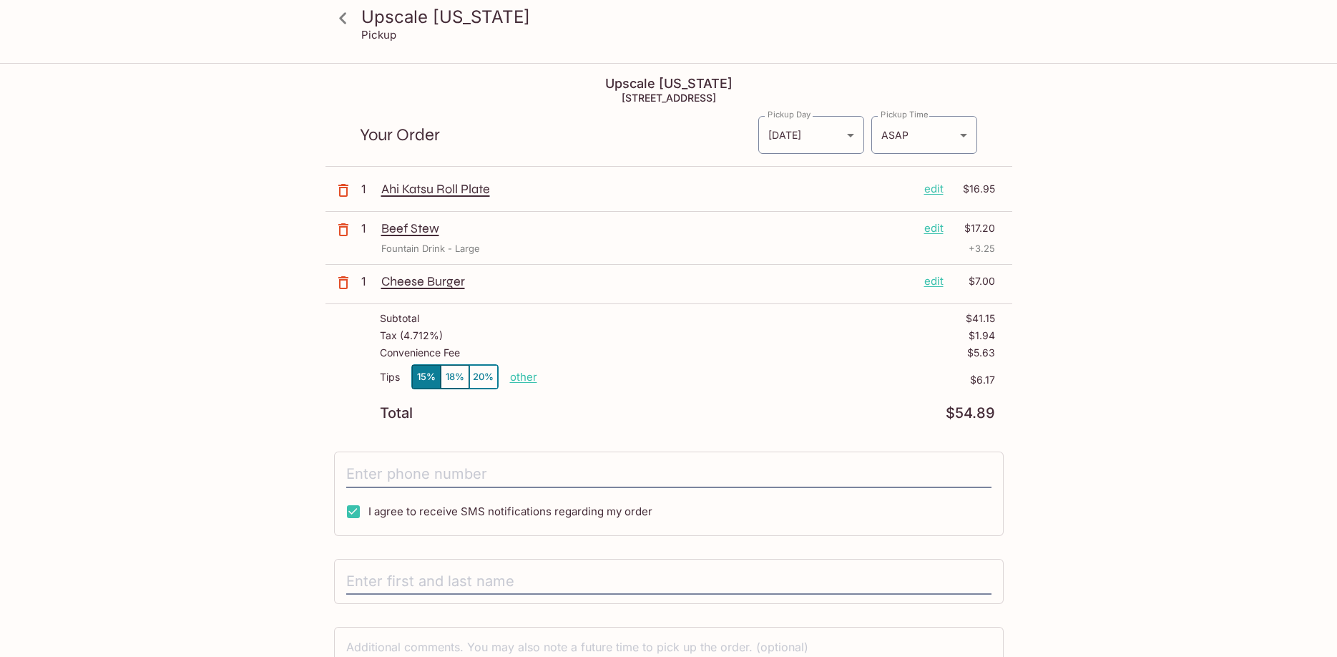
click at [543, 374] on div "Tips 15% 18% 20% other $6.17" at bounding box center [687, 385] width 615 height 42
click at [523, 374] on p "other" at bounding box center [523, 377] width 27 height 14
drag, startPoint x: 610, startPoint y: 381, endPoint x: 668, endPoint y: 380, distance: 57.3
click at [630, 380] on input "6.17" at bounding box center [607, 377] width 46 height 16
type input "0.00"
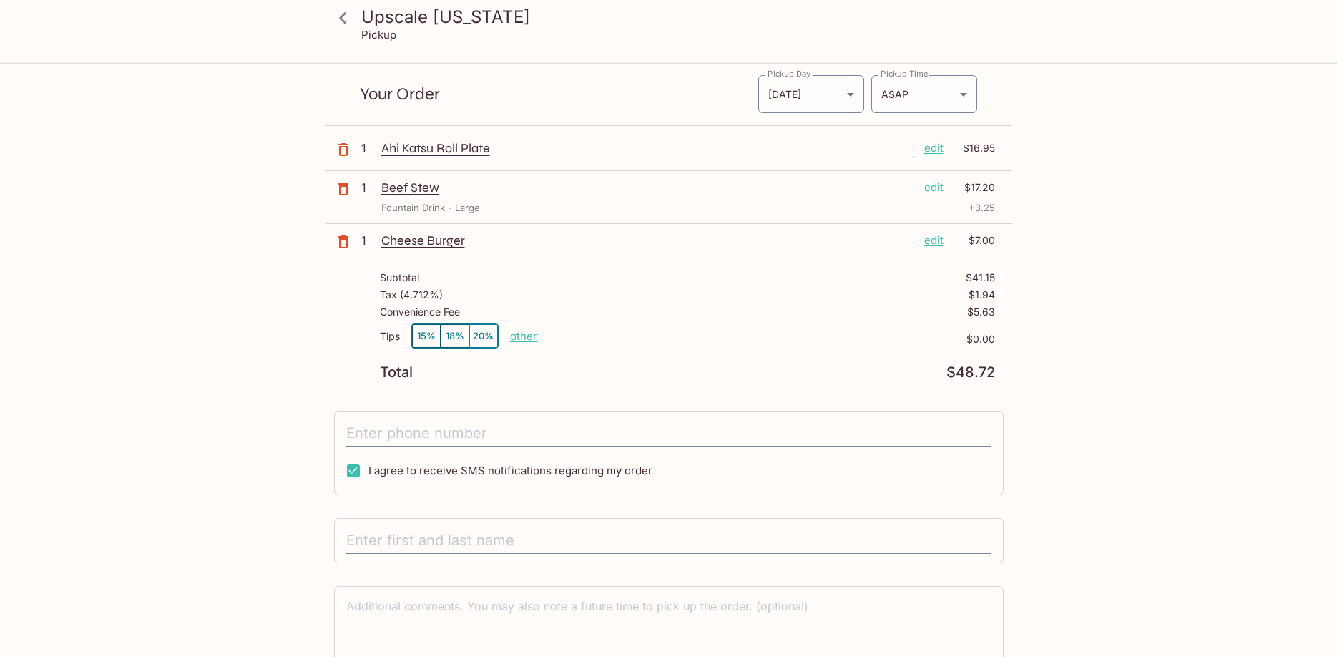
scroll to position [6, 0]
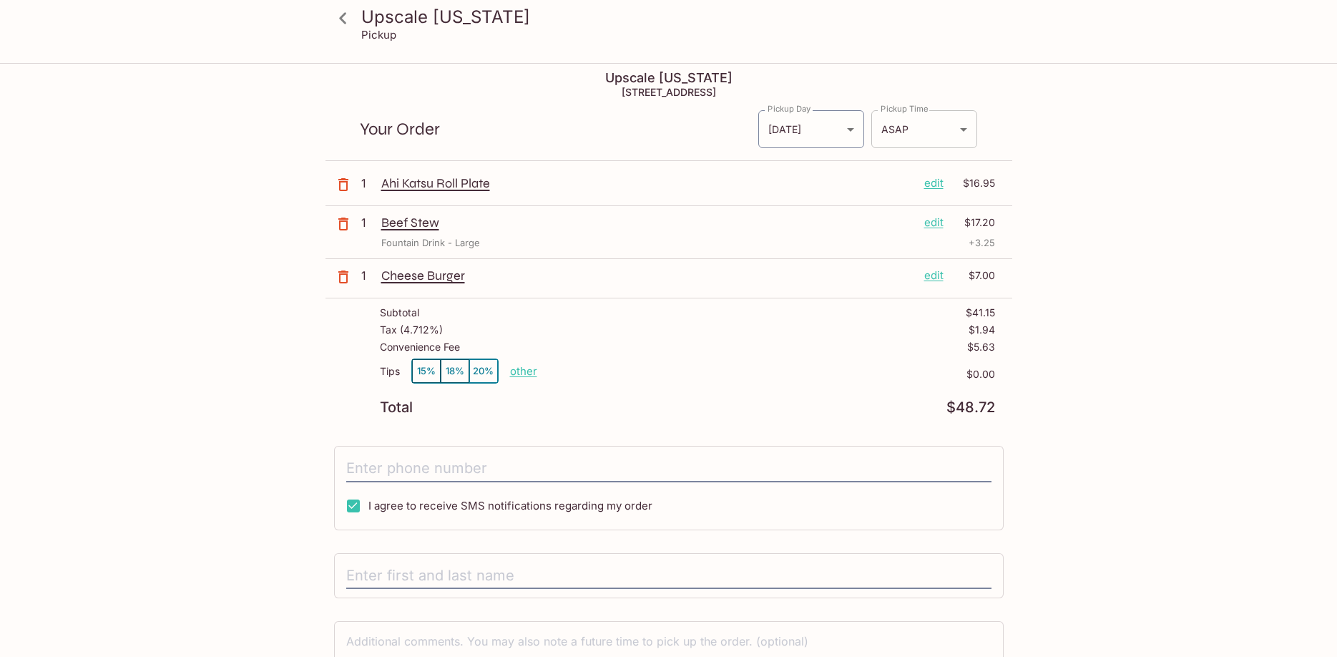
click at [932, 139] on body "Upscale [US_STATE] Pickup Upscale [US_STATE] [STREET_ADDRESS] Your Order Pickup…" at bounding box center [668, 387] width 1337 height 657
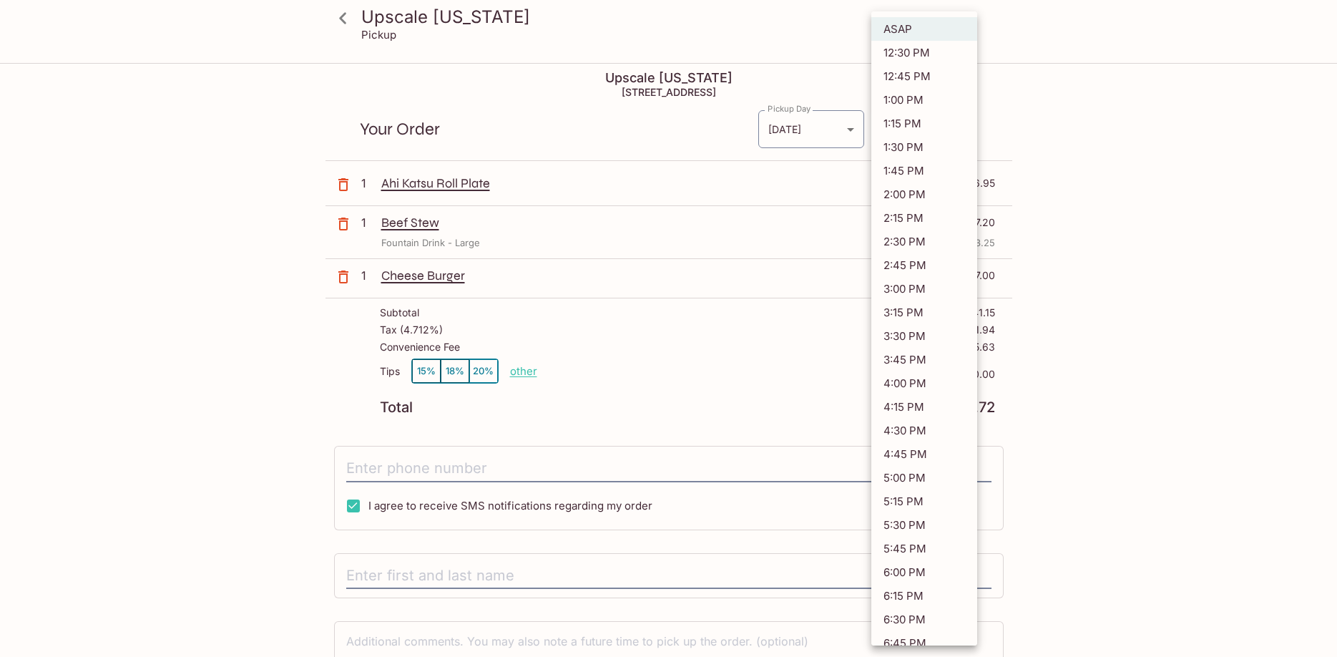
drag, startPoint x: 1232, startPoint y: 525, endPoint x: 1224, endPoint y: 535, distance: 13.2
click at [1233, 525] on div at bounding box center [668, 328] width 1337 height 657
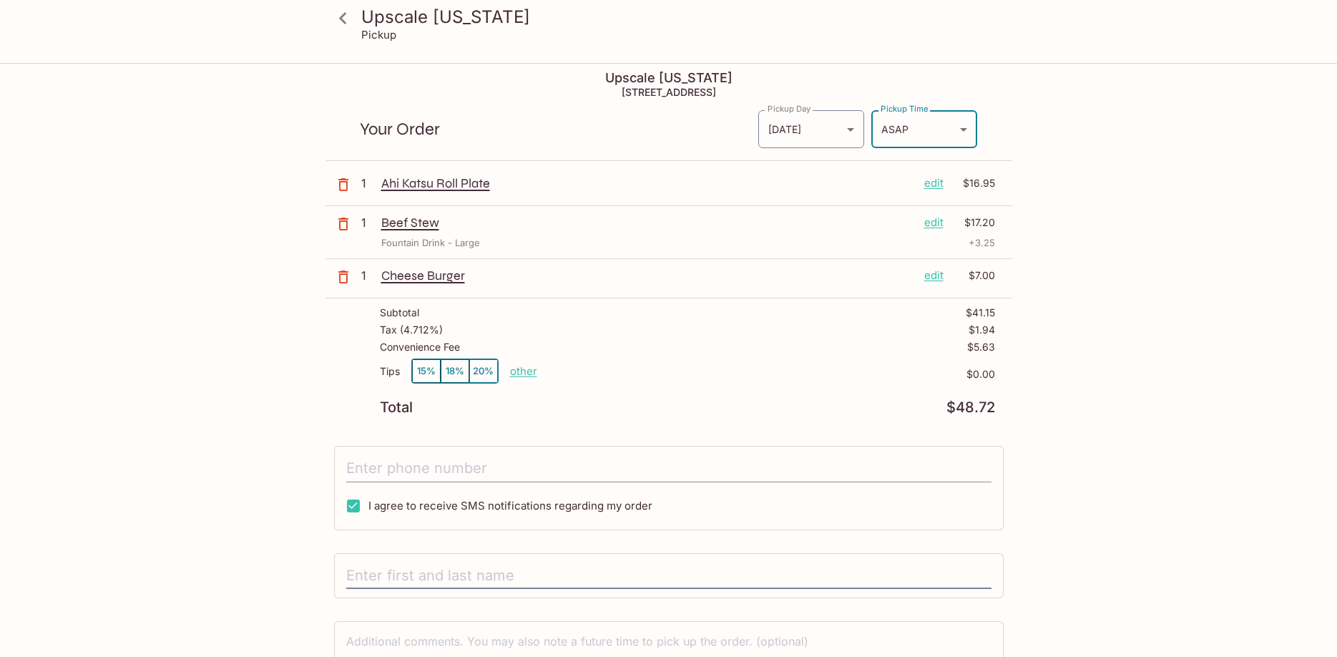
click at [450, 458] on input "tel" at bounding box center [668, 468] width 645 height 27
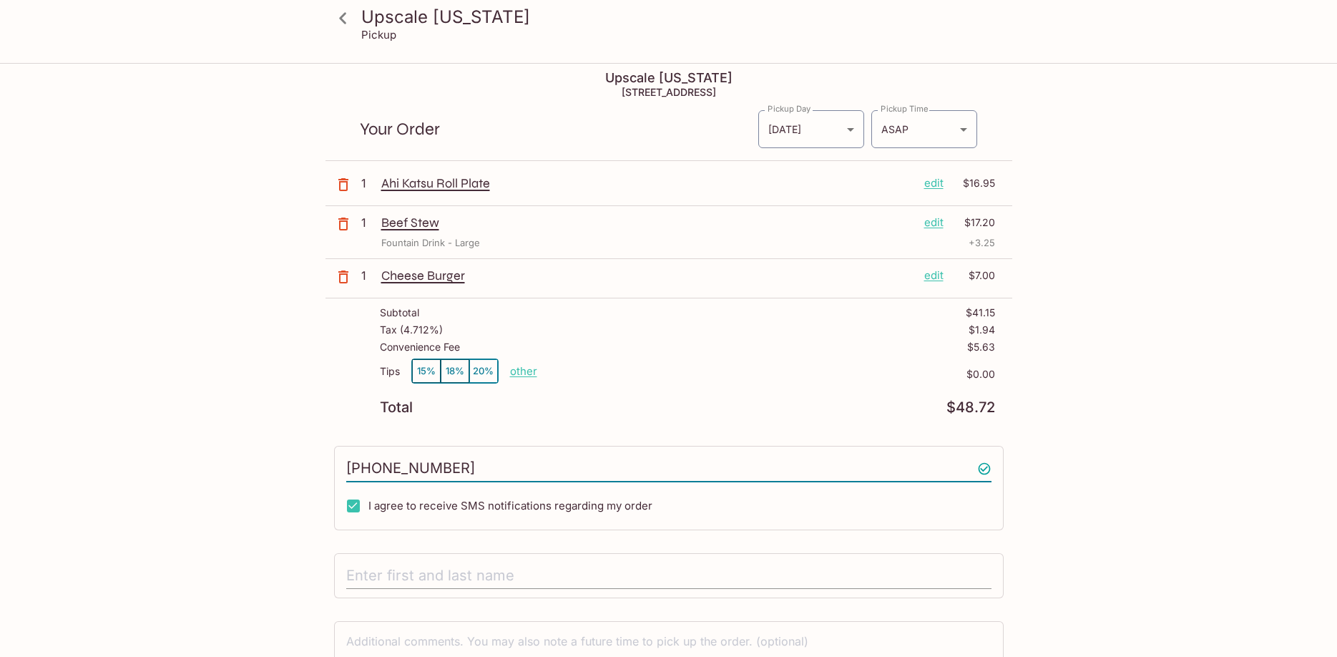
type input "[PHONE_NUMBER]"
click at [470, 575] on input "text" at bounding box center [668, 575] width 645 height 27
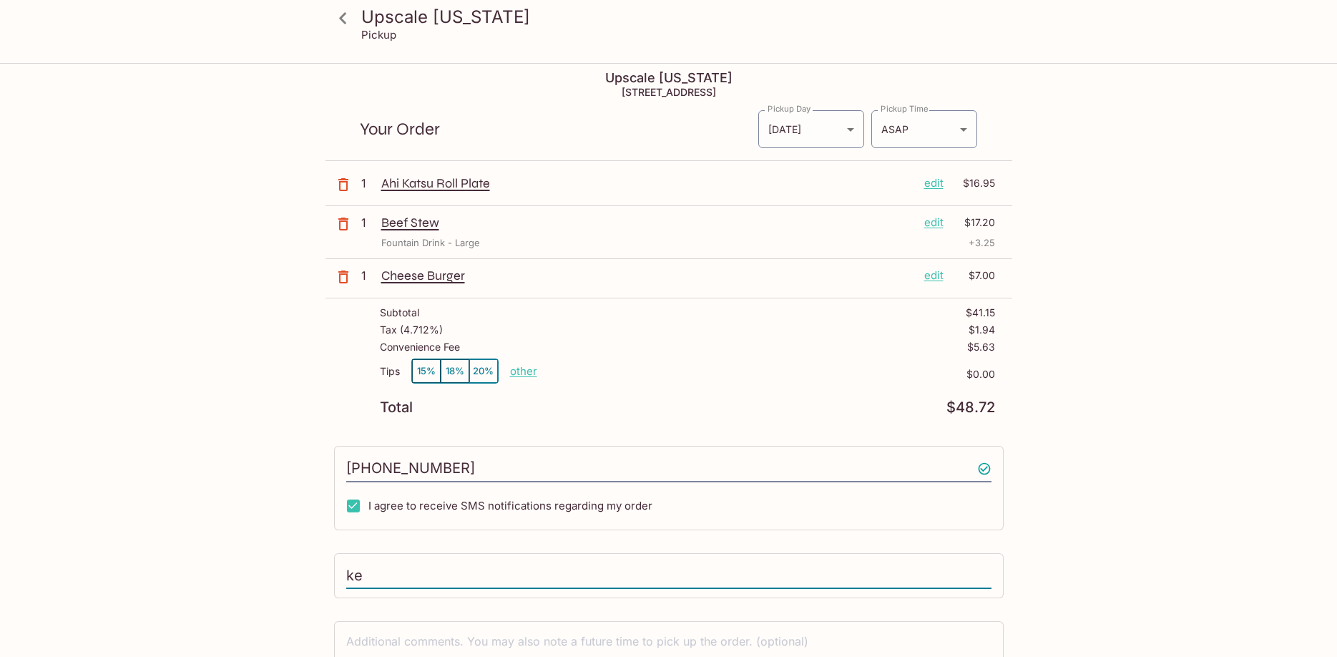
type input "k"
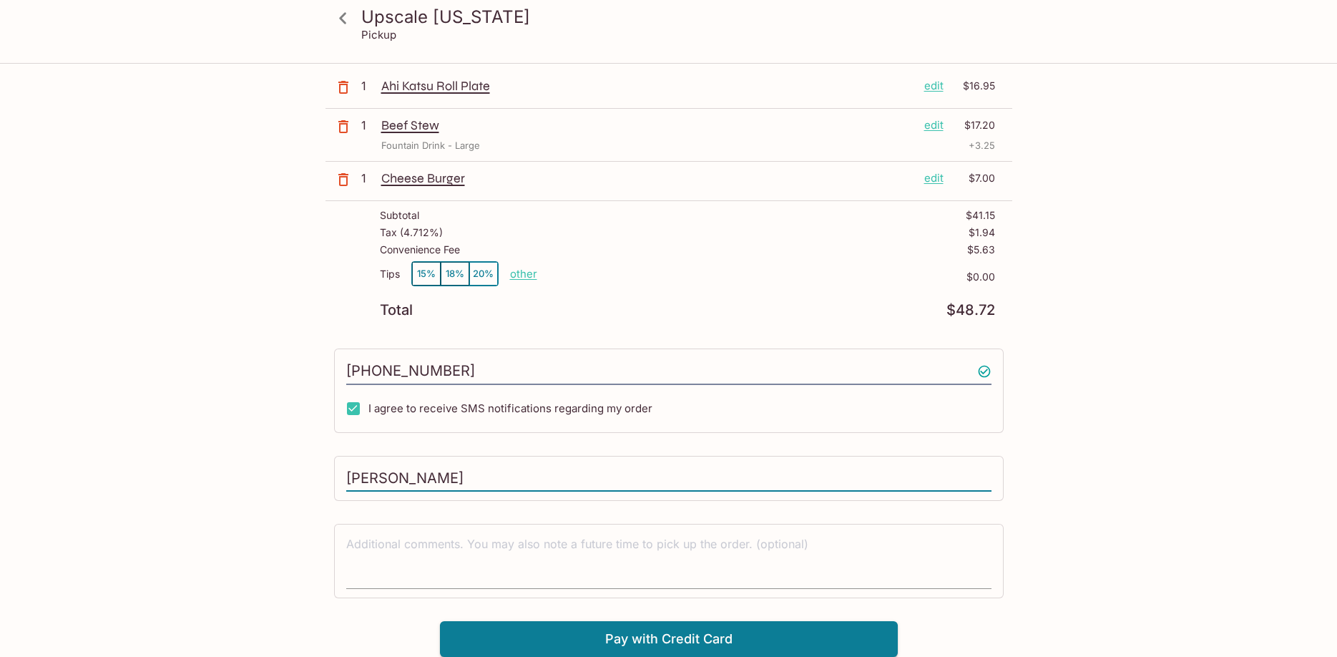
type input "[PERSON_NAME]"
click at [728, 560] on textarea at bounding box center [668, 560] width 645 height 49
type textarea "DIET PLEASE"
click at [801, 632] on button "Pay with Credit Card" at bounding box center [669, 639] width 458 height 36
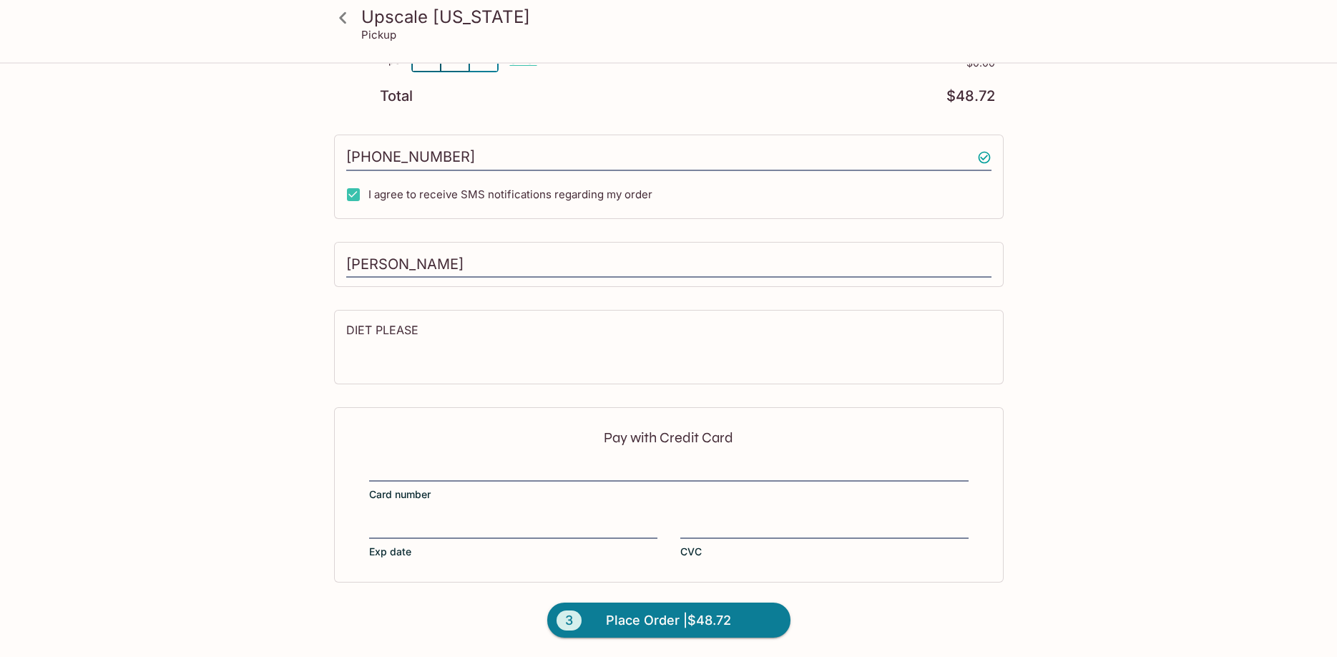
scroll to position [318, 0]
click at [522, 455] on div "Pay with Credit Card Card number Exp date CVC" at bounding box center [669, 493] width 670 height 175
click at [716, 610] on span "Place Order | $48.72" at bounding box center [668, 619] width 125 height 23
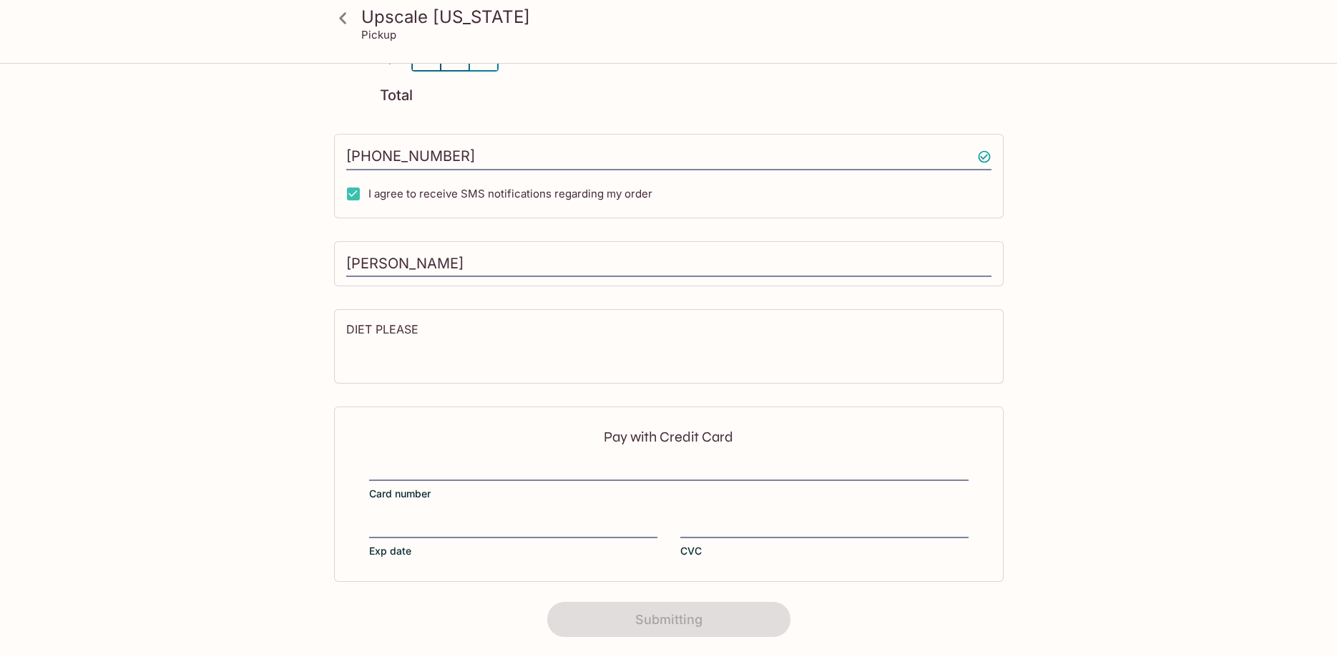
scroll to position [0, 0]
